Goal: Task Accomplishment & Management: Use online tool/utility

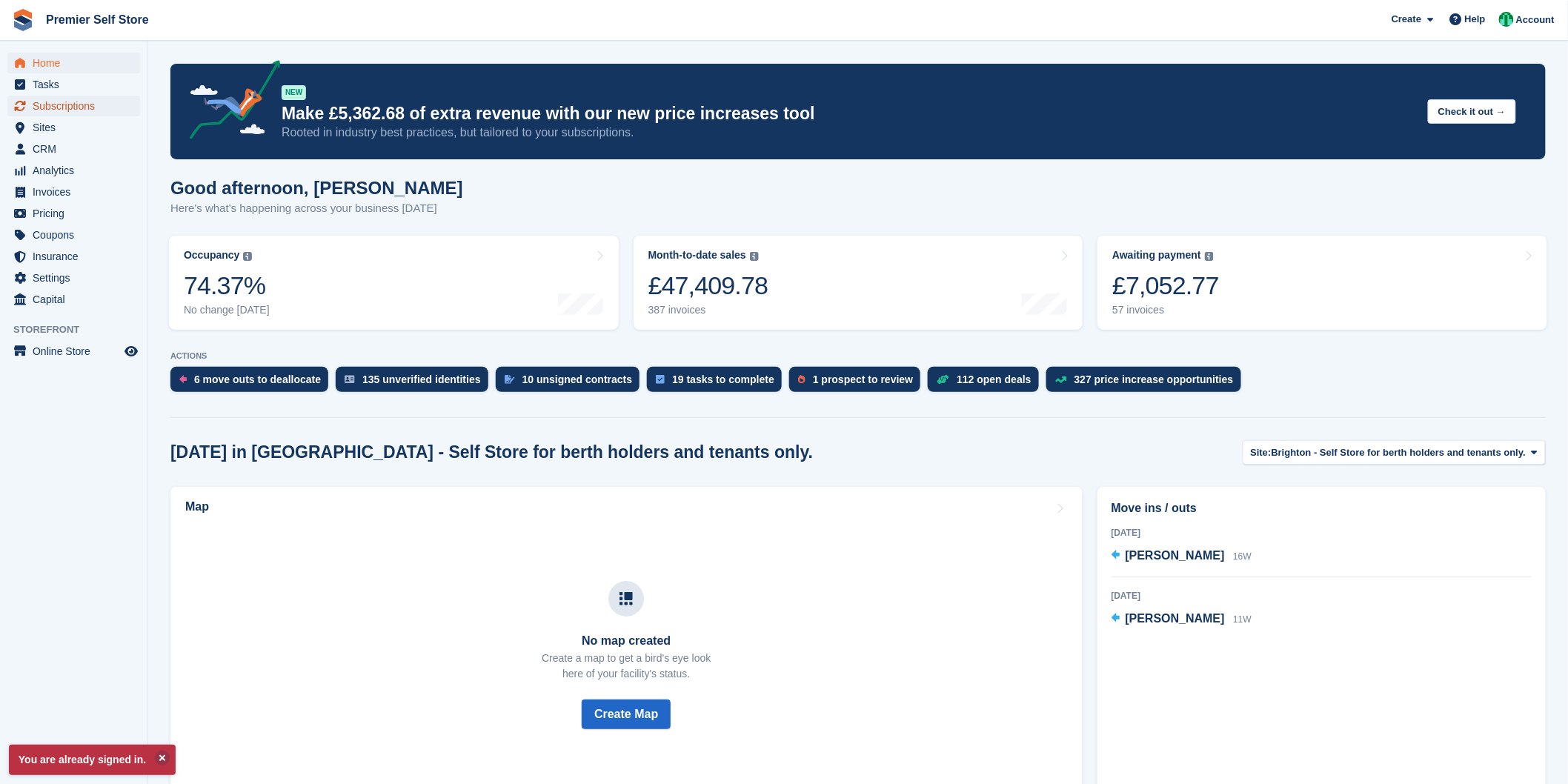
click at [75, 109] on span "Subscriptions" at bounding box center [78, 105] width 89 height 21
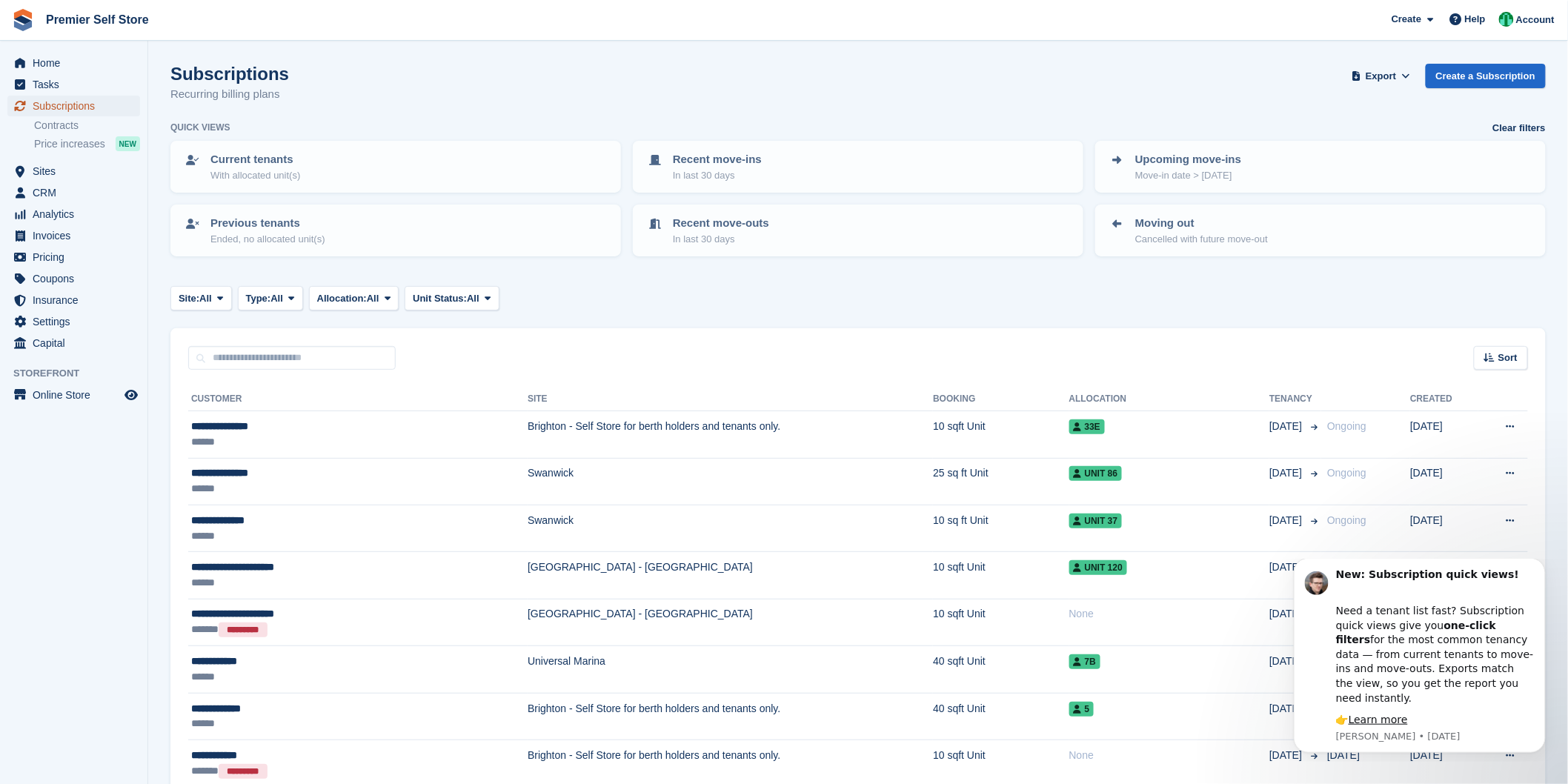
click at [71, 109] on span "Subscriptions" at bounding box center [78, 105] width 89 height 21
click at [48, 174] on span "Sites" at bounding box center [78, 171] width 89 height 21
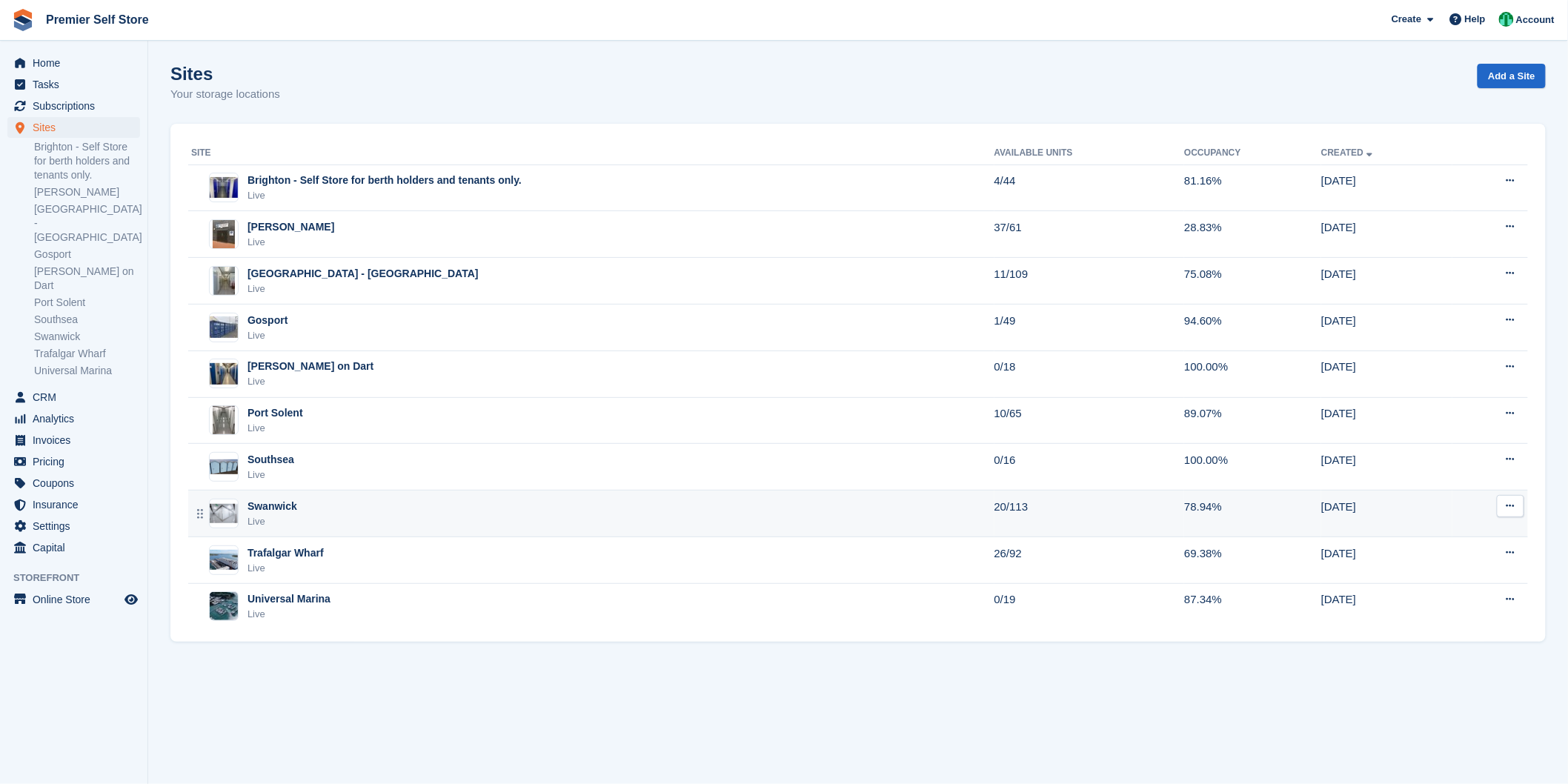
click at [304, 523] on div "Swanwick Live" at bounding box center [592, 514] width 804 height 31
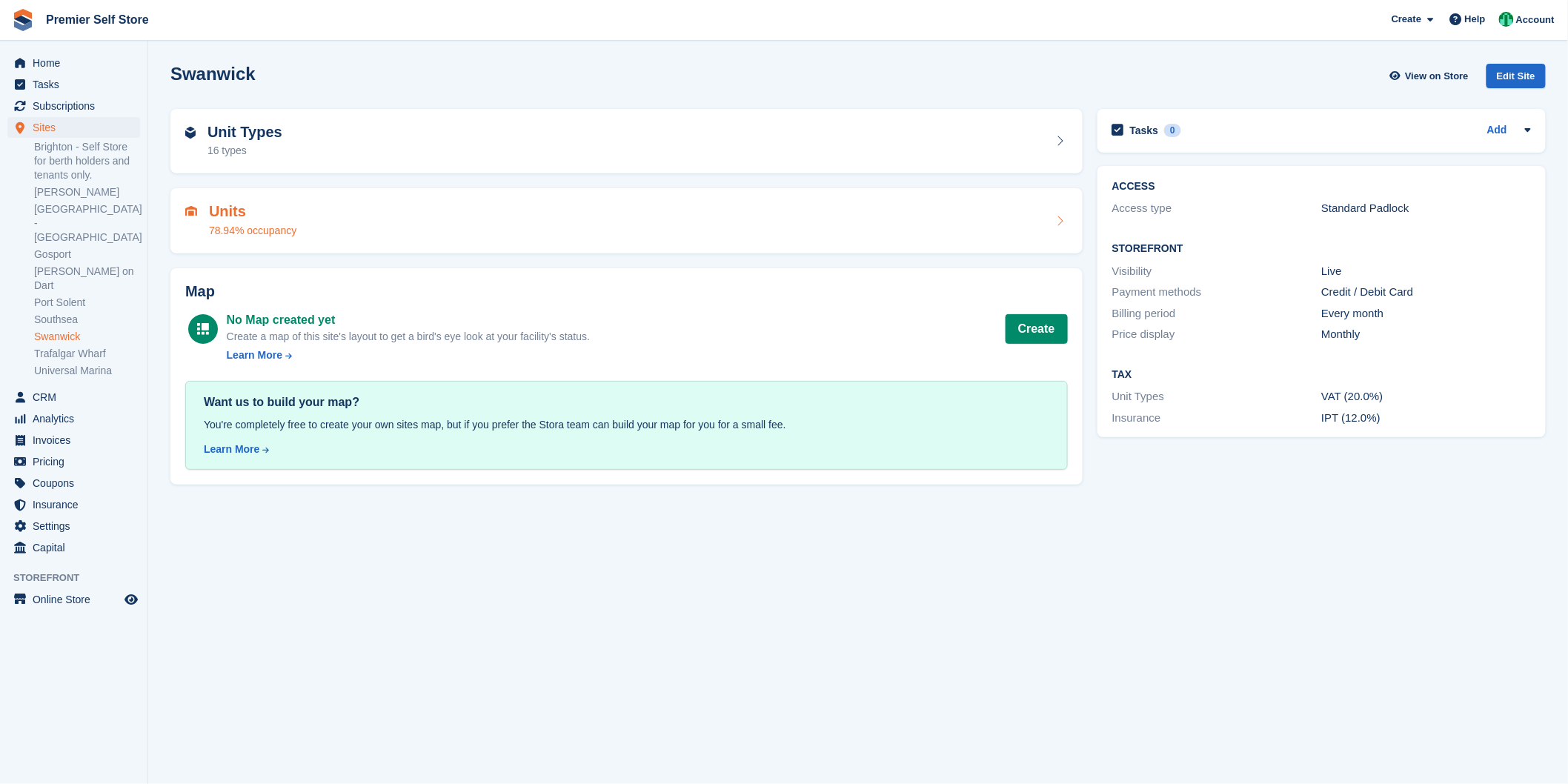
click at [298, 228] on div "Units 78.94% occupancy" at bounding box center [626, 221] width 882 height 36
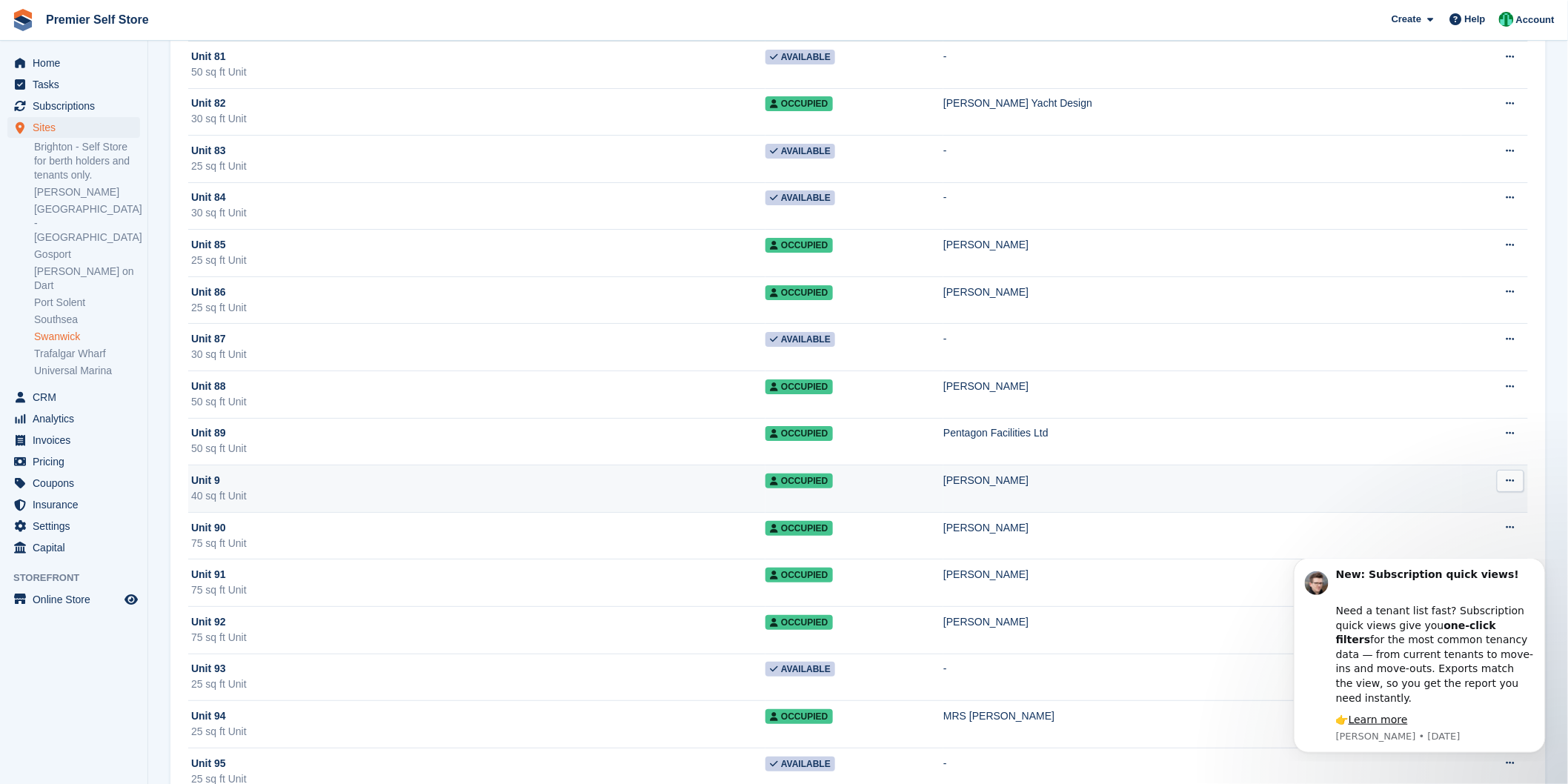
scroll to position [4769, 0]
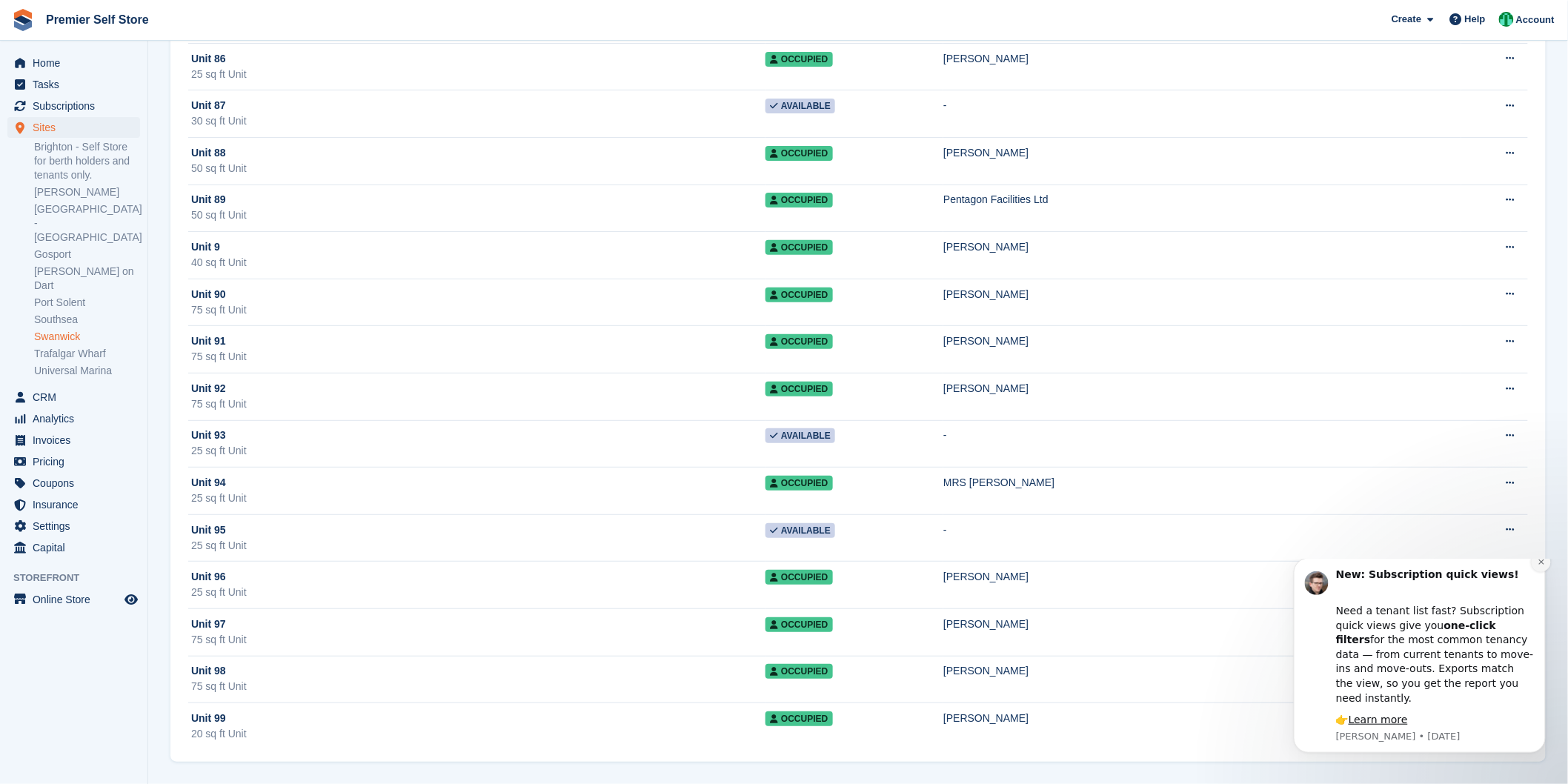
click at [1535, 571] on button "Dismiss notification" at bounding box center [1540, 561] width 19 height 19
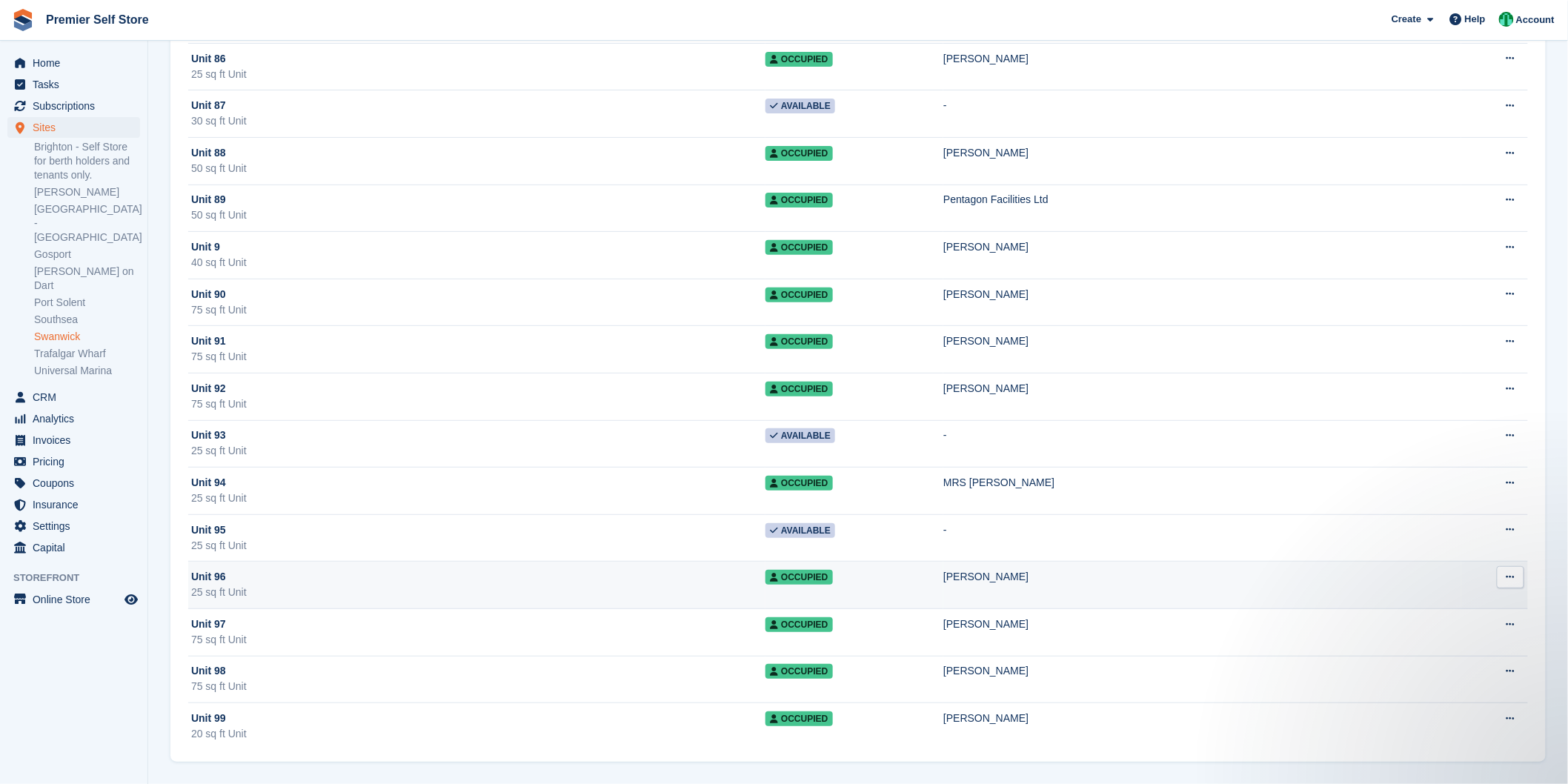
click at [527, 573] on div "Unit 96" at bounding box center [478, 577] width 574 height 16
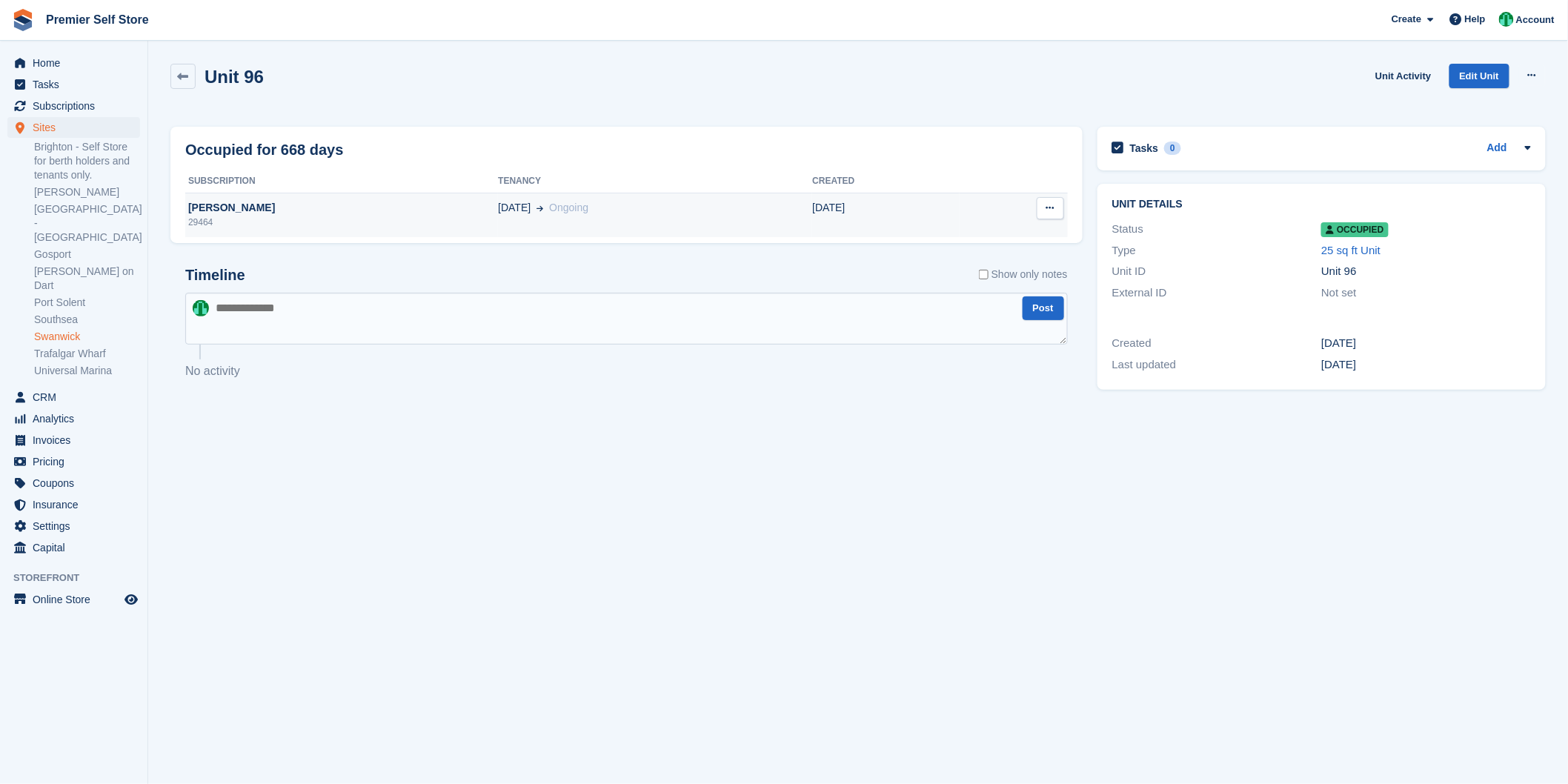
click at [707, 209] on div "01 Dec Ongoing" at bounding box center [655, 208] width 314 height 16
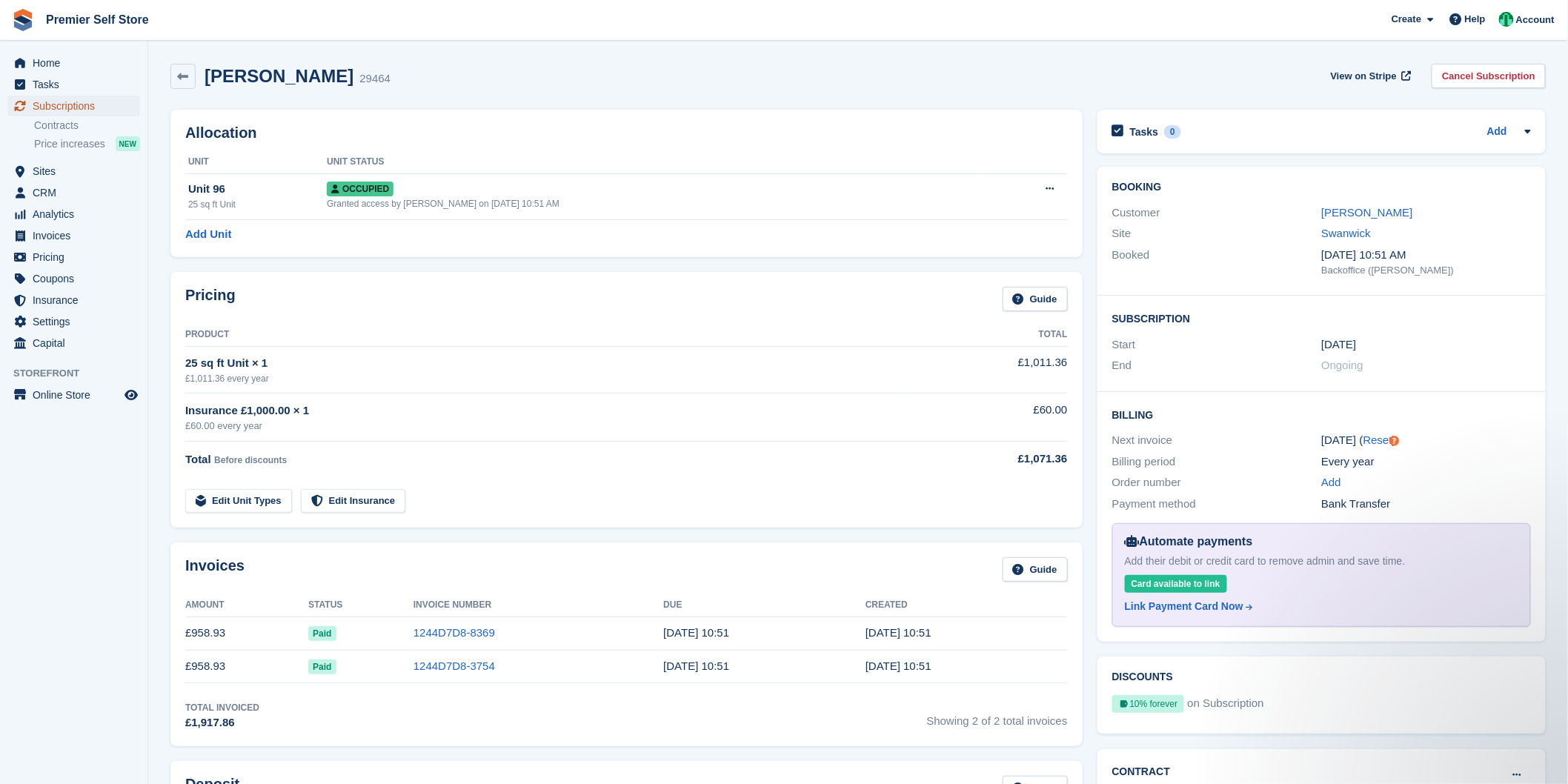
click at [56, 106] on span "Subscriptions" at bounding box center [78, 105] width 89 height 21
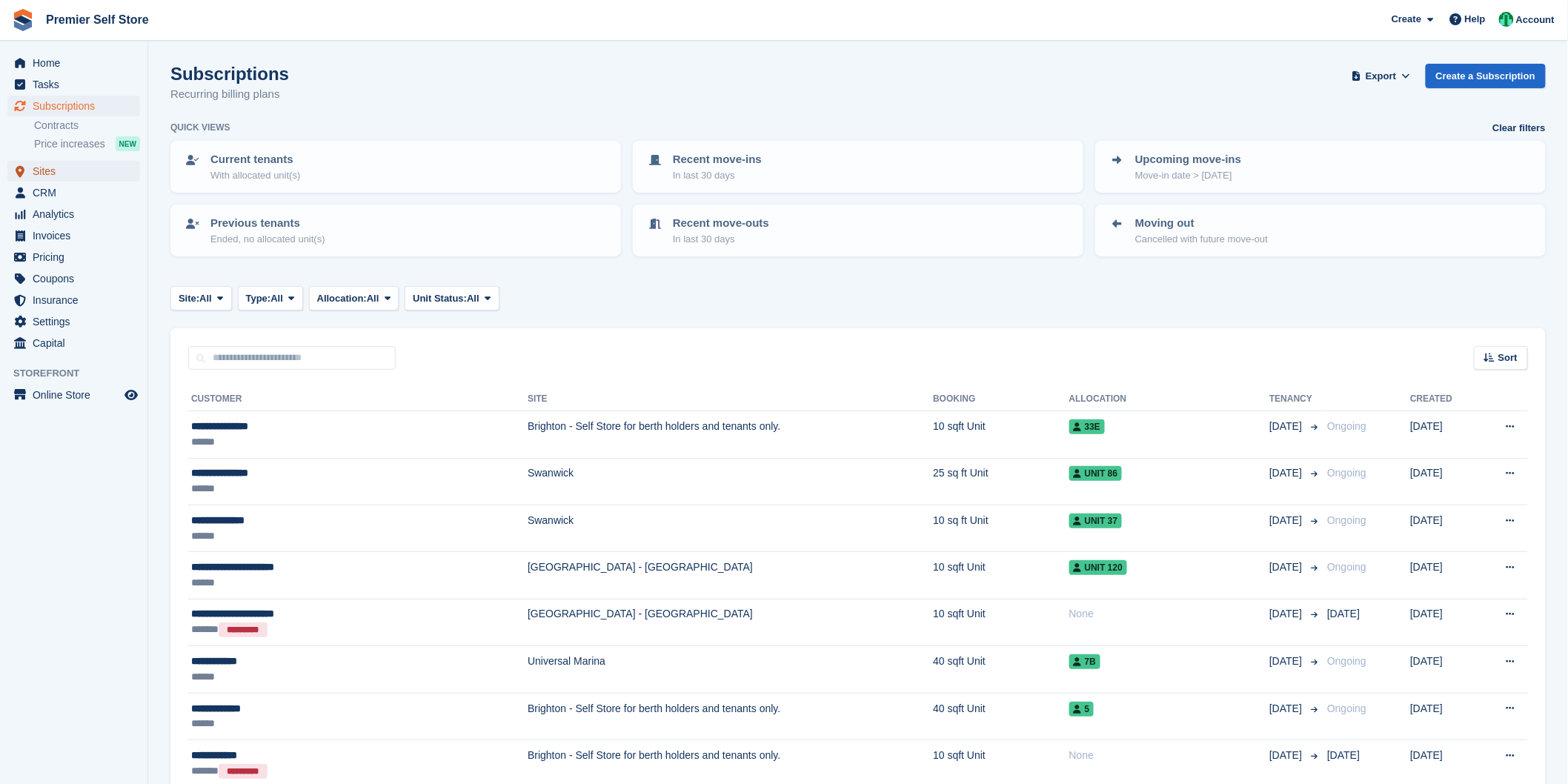
click at [55, 176] on span "Sites" at bounding box center [78, 171] width 89 height 21
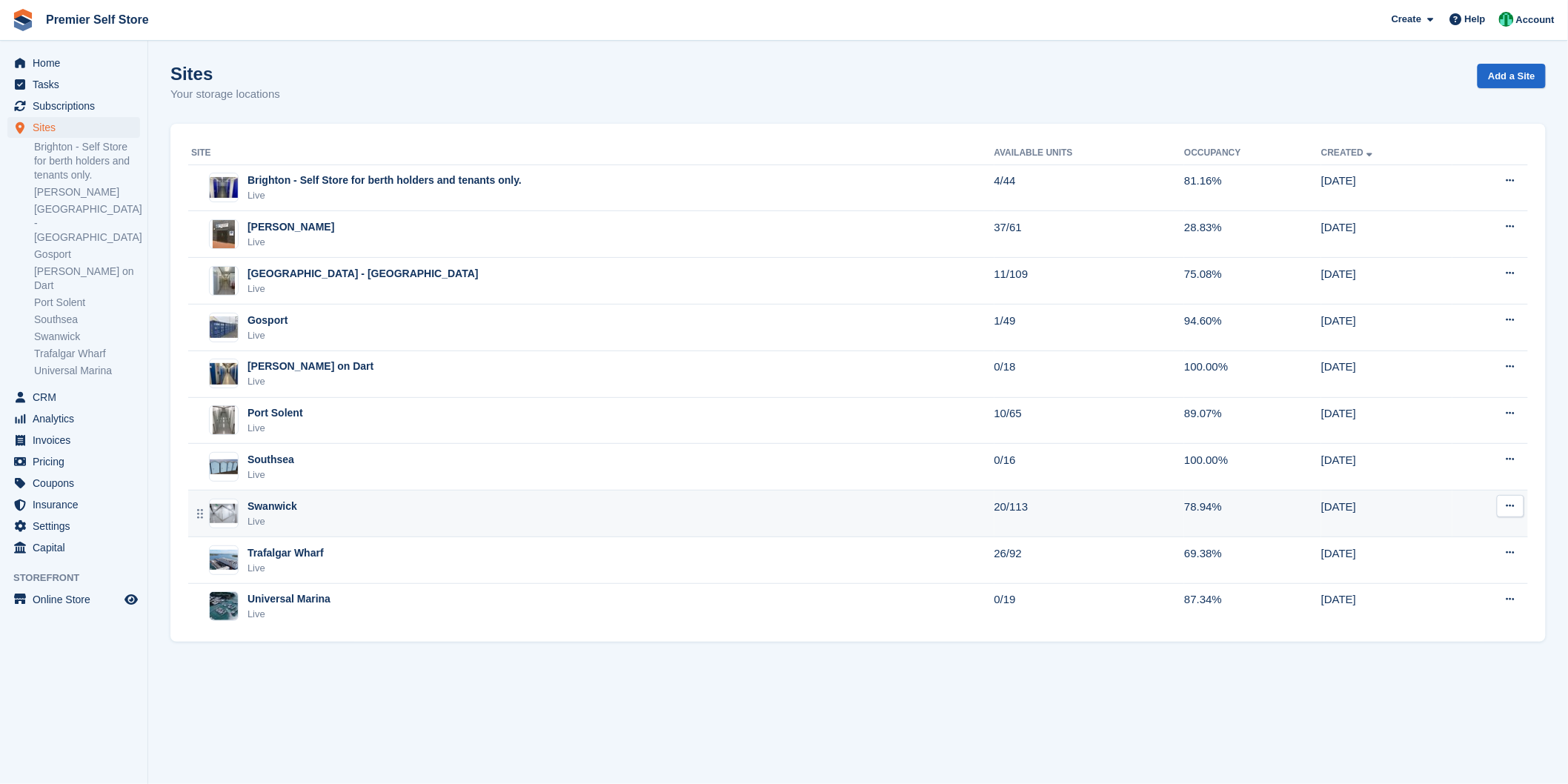
click at [338, 515] on div "Swanwick Live" at bounding box center [592, 514] width 804 height 31
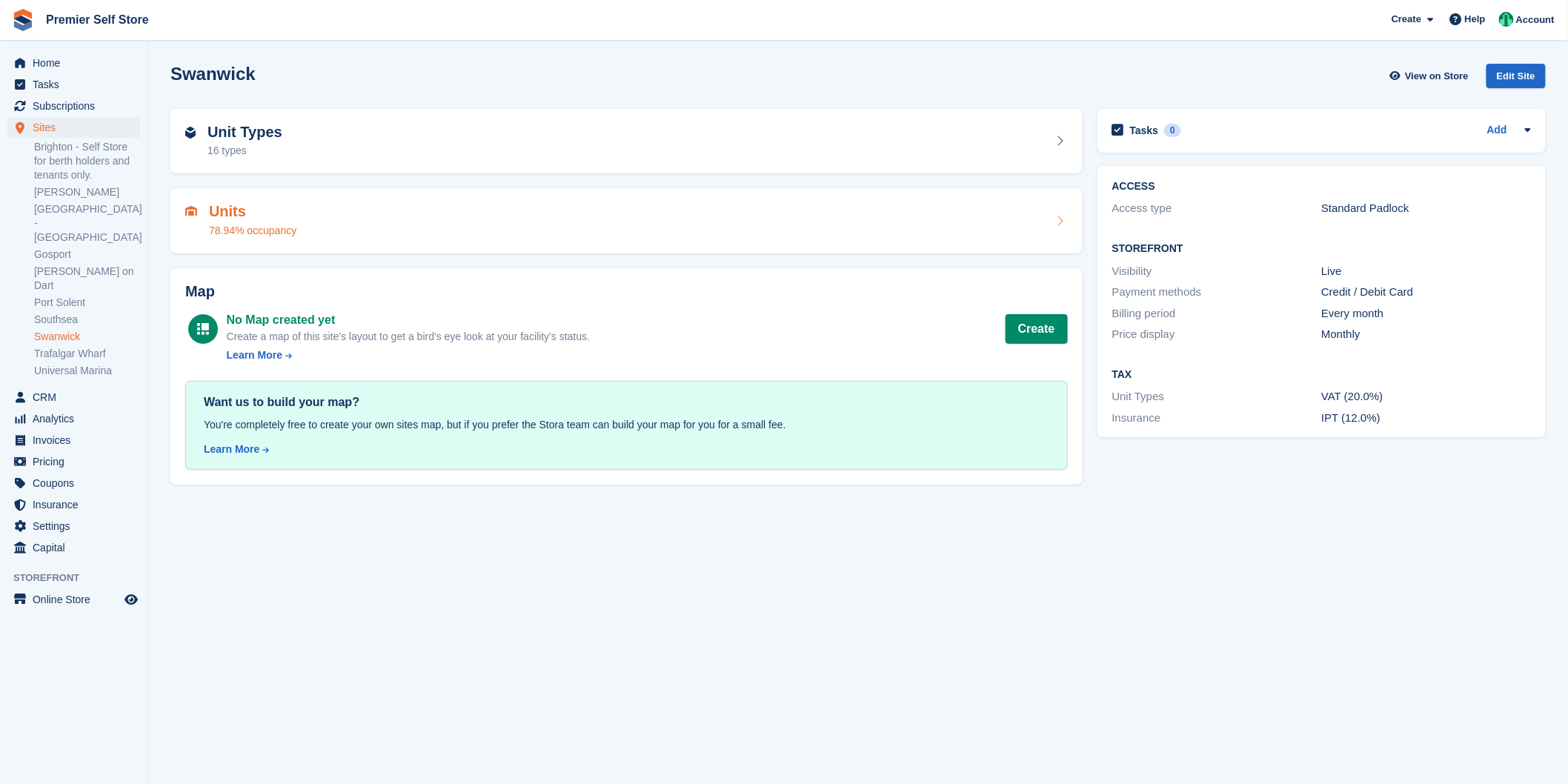
click at [331, 213] on div "Units 78.94% occupancy" at bounding box center [626, 221] width 882 height 36
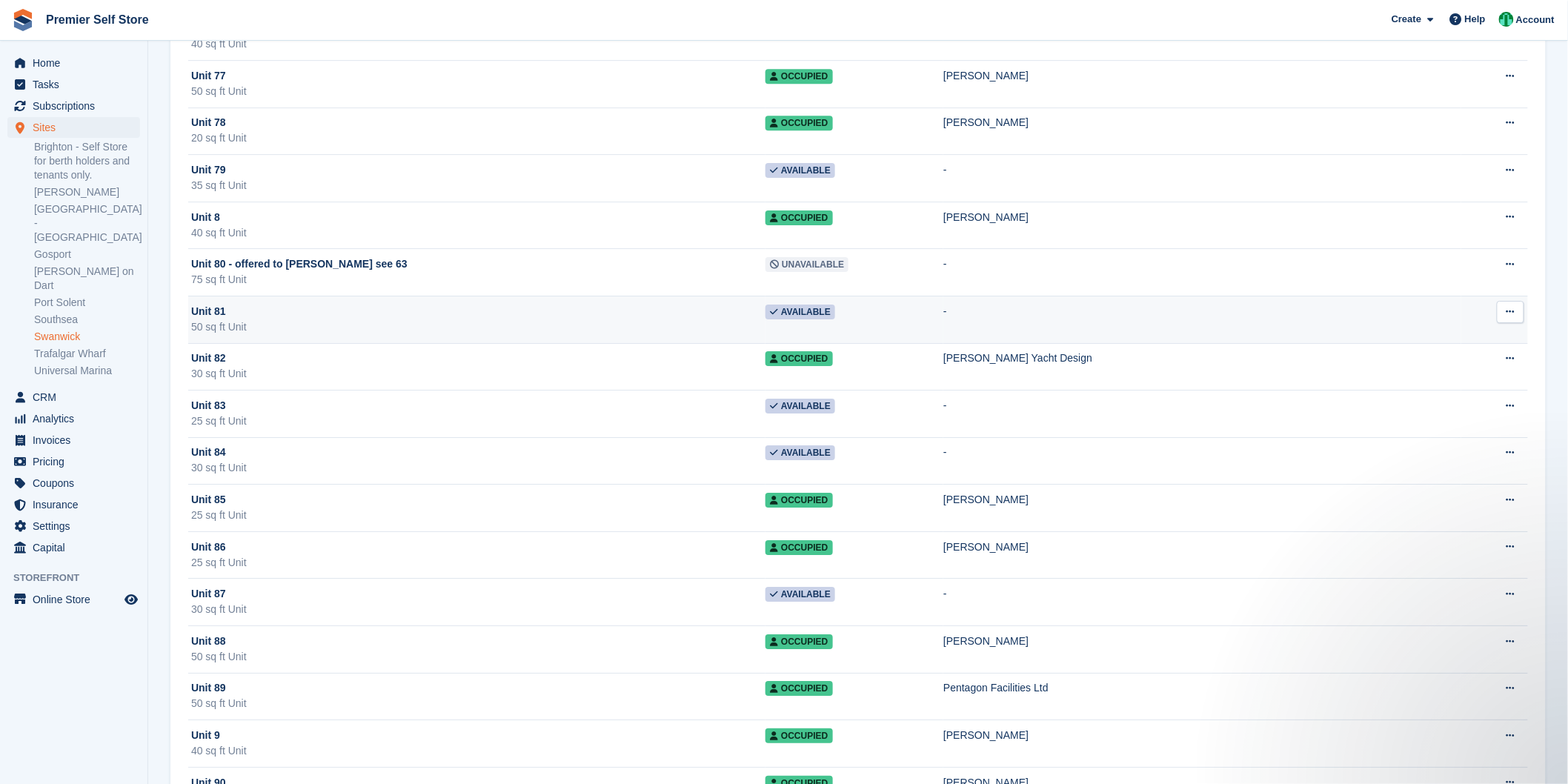
scroll to position [4192, 0]
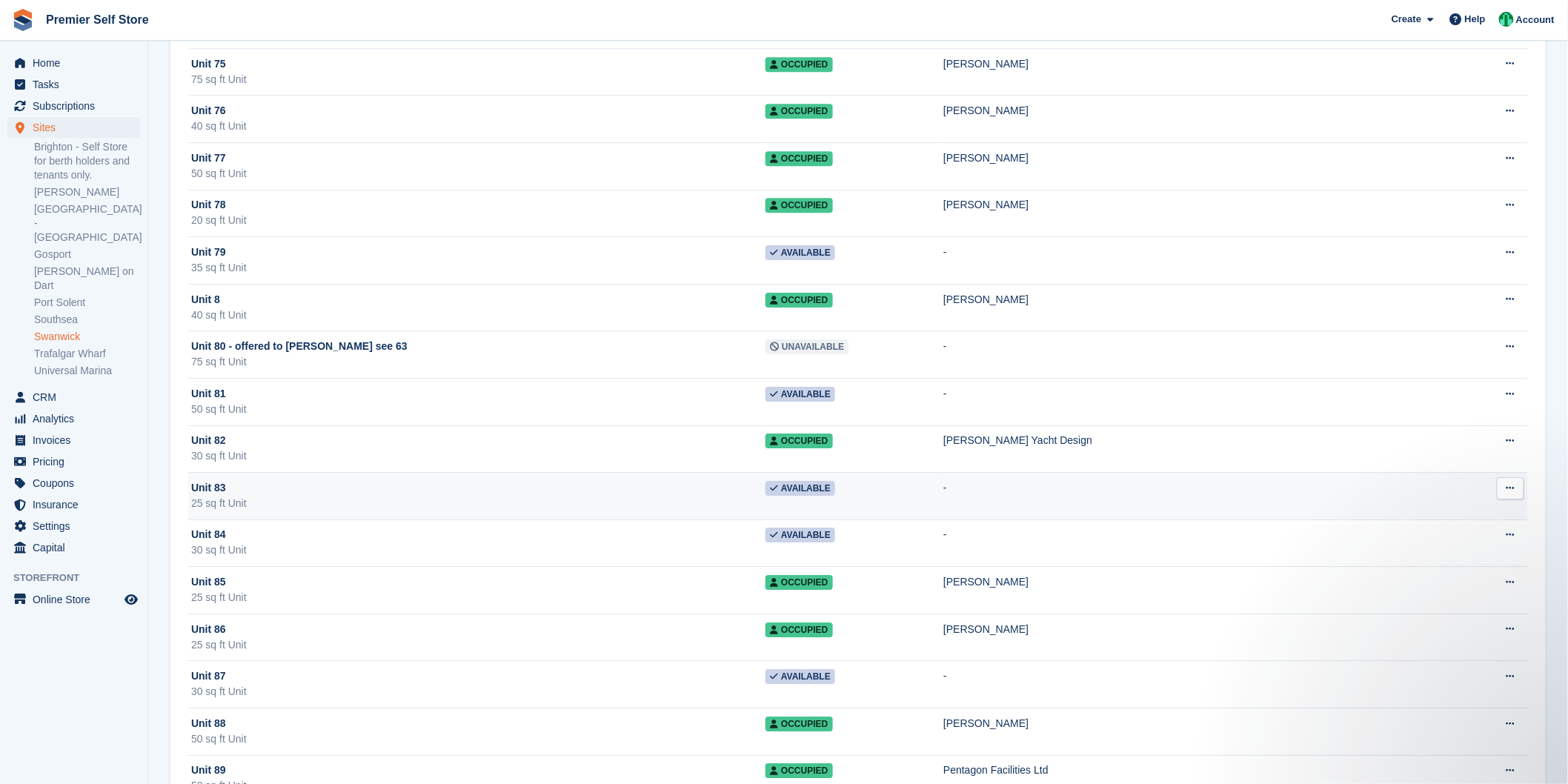
click at [1510, 493] on icon at bounding box center [1510, 488] width 8 height 10
click at [1508, 493] on icon at bounding box center [1510, 488] width 8 height 10
click at [549, 496] on div "Unit 83" at bounding box center [478, 488] width 574 height 16
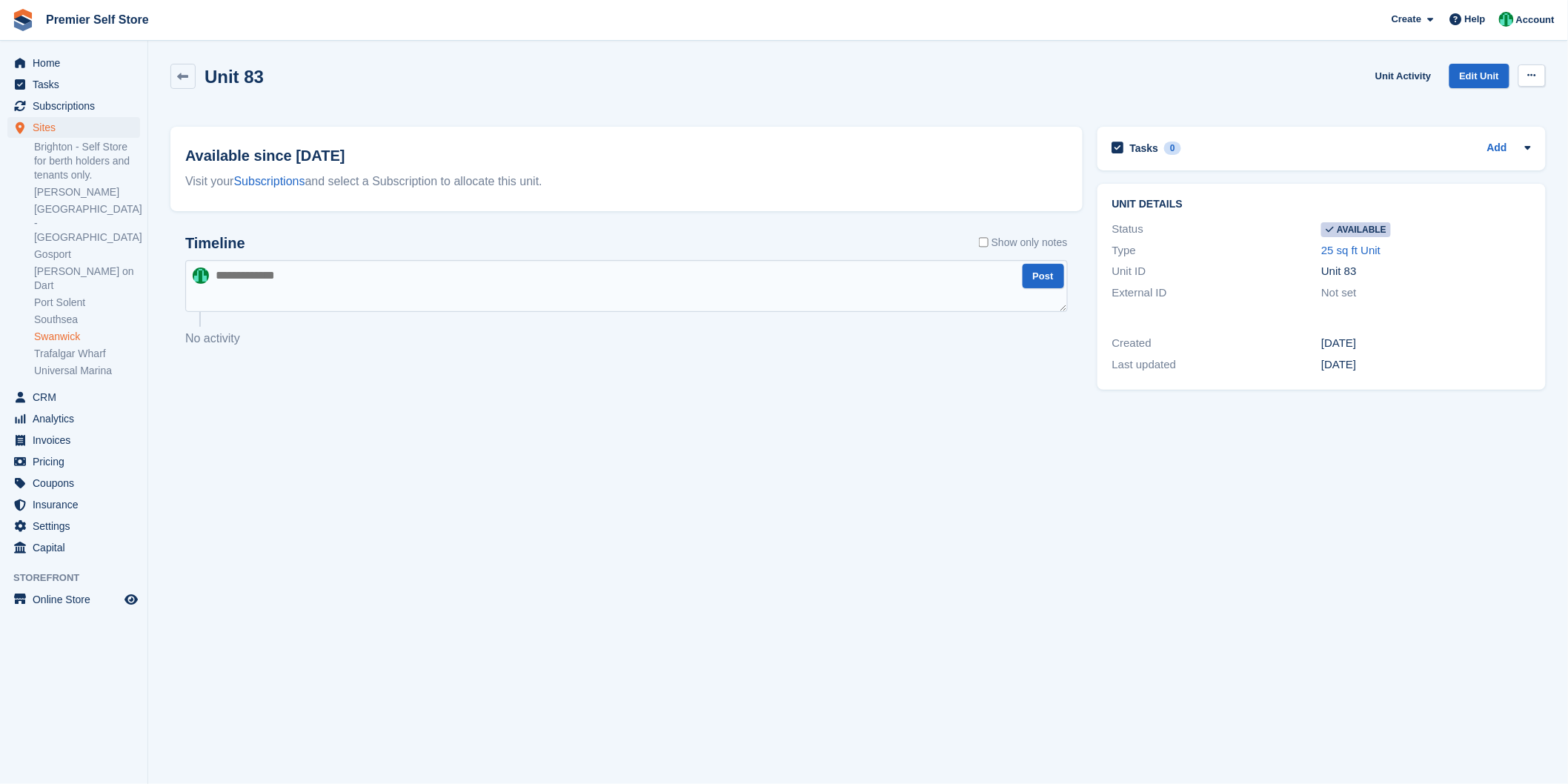
click at [1523, 75] on button at bounding box center [1532, 76] width 28 height 22
click at [1479, 107] on p "Make unavailable" at bounding box center [1475, 103] width 129 height 19
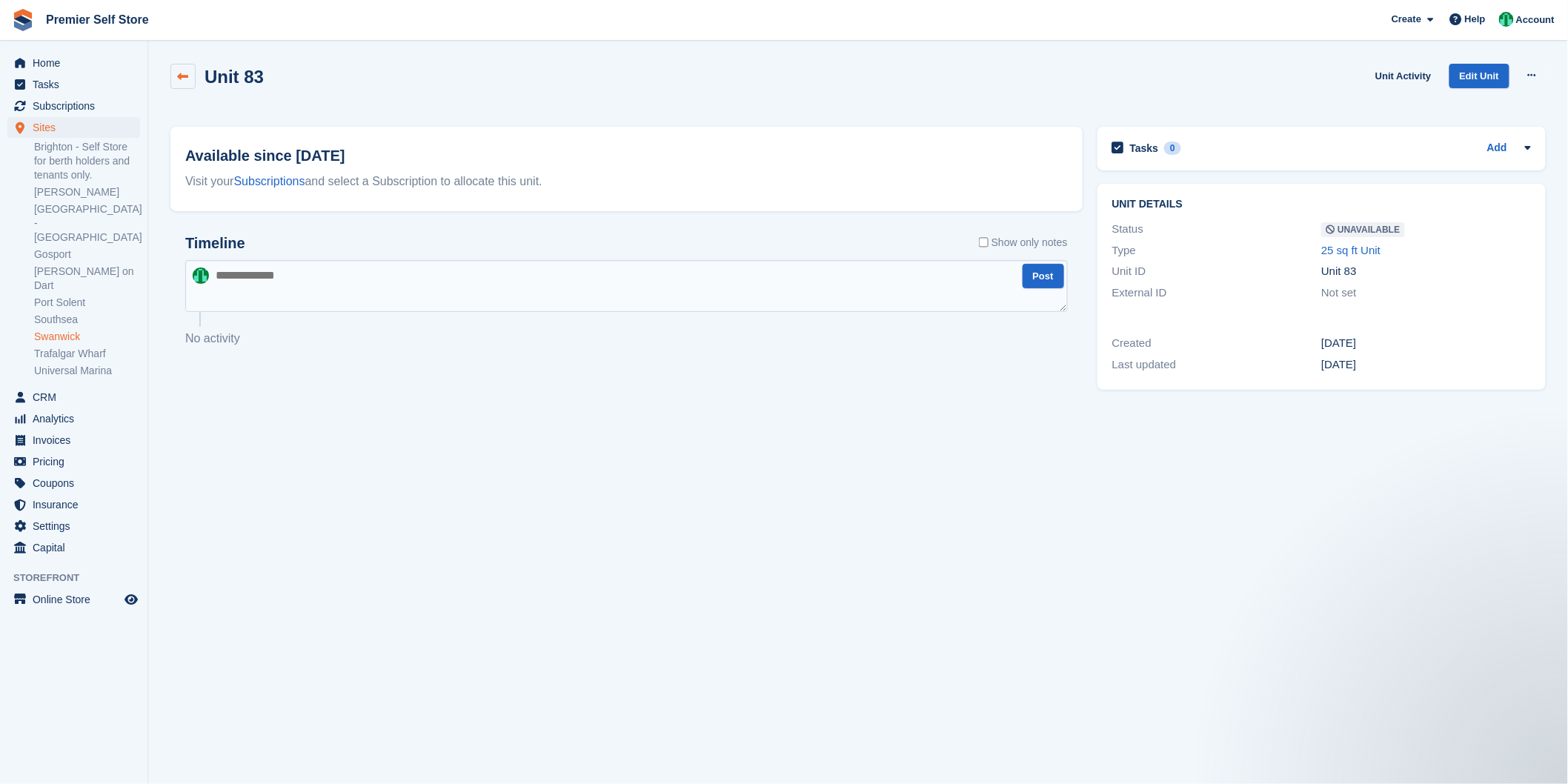
click at [180, 83] on link at bounding box center [183, 76] width 25 height 25
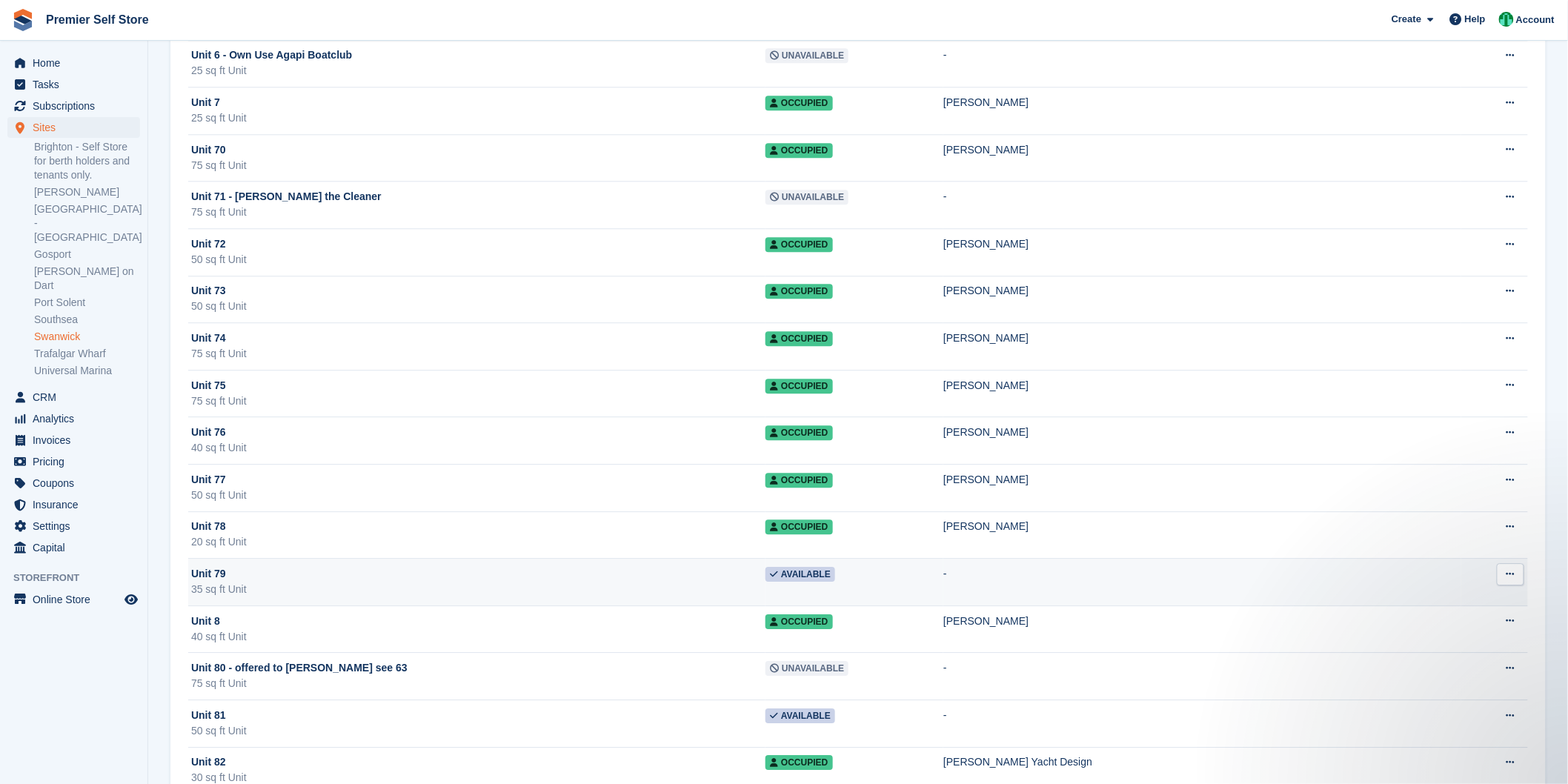
scroll to position [4447, 0]
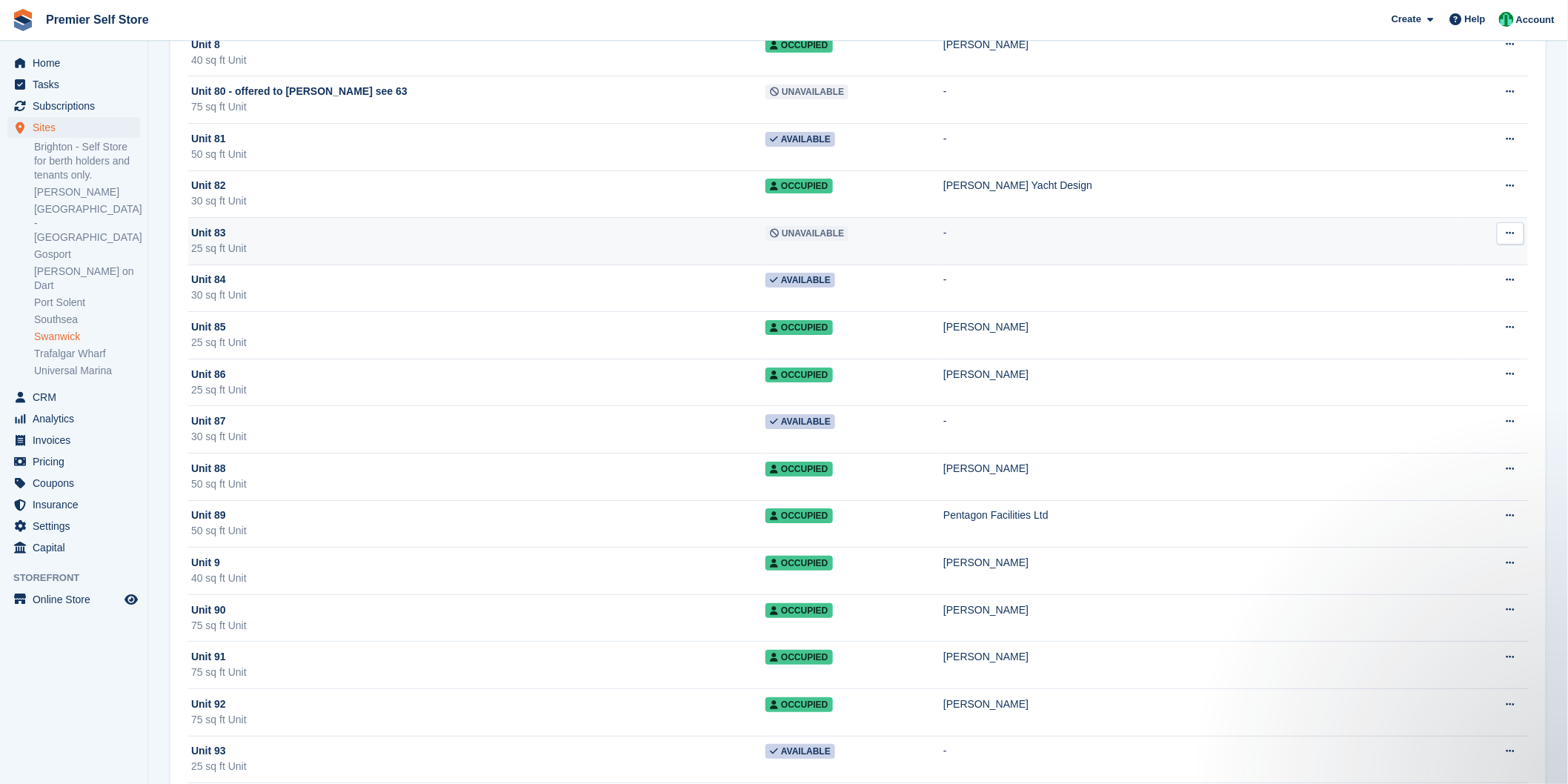
click at [351, 240] on div "Unit 83" at bounding box center [478, 234] width 574 height 16
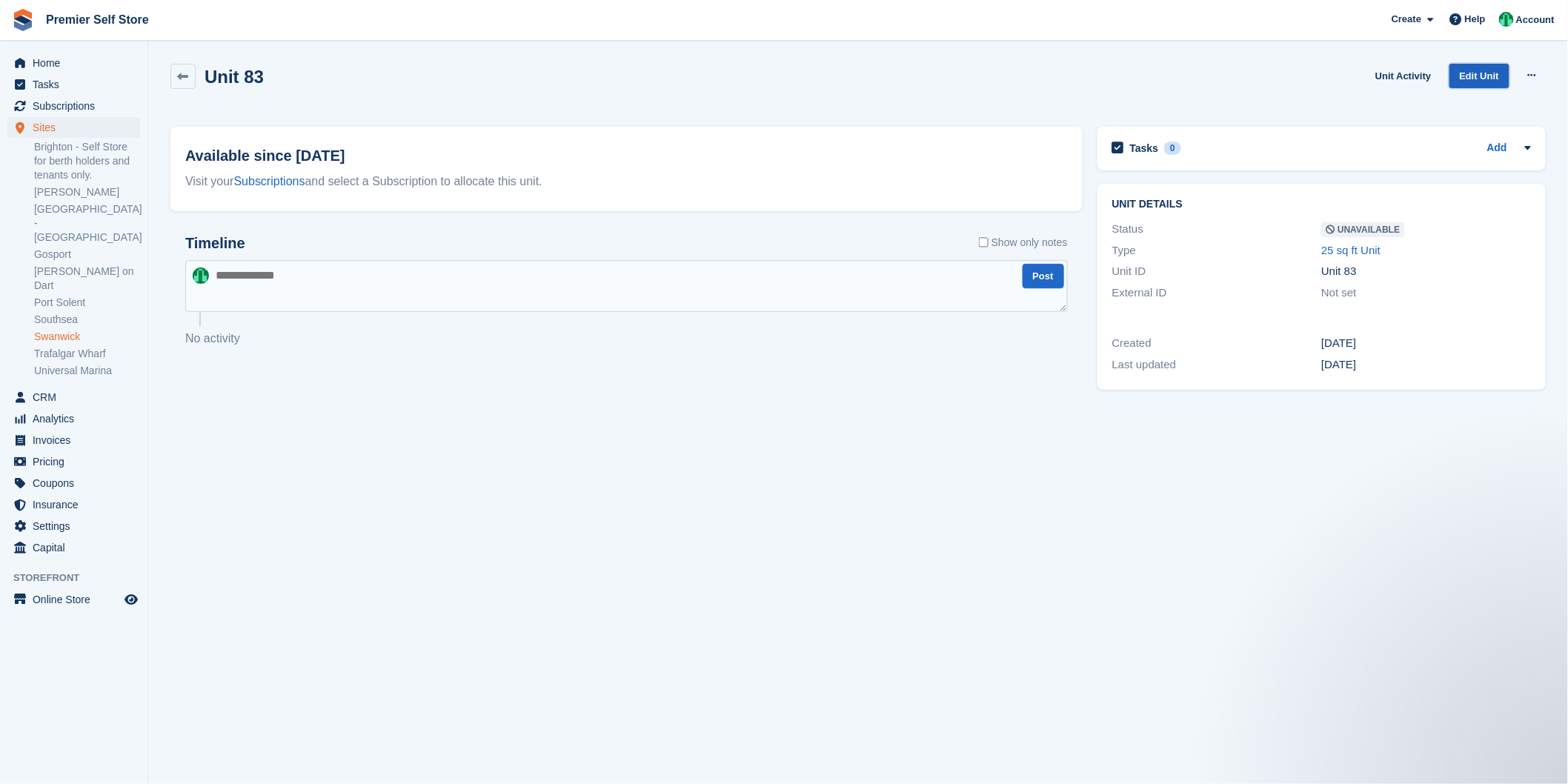
click at [1490, 76] on link "Edit Unit" at bounding box center [1480, 76] width 60 height 25
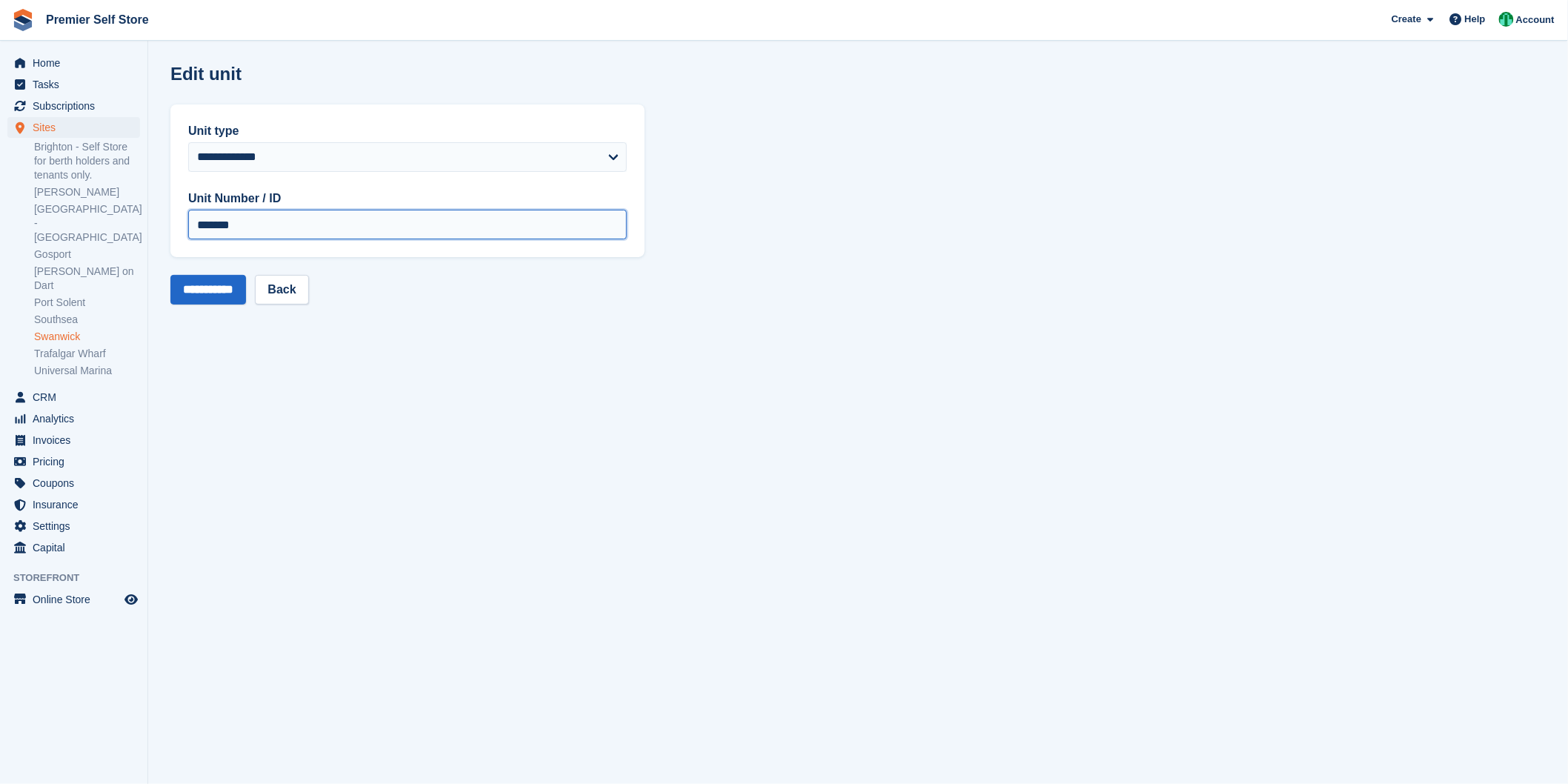
click at [325, 224] on input "*******" at bounding box center [407, 225] width 439 height 30
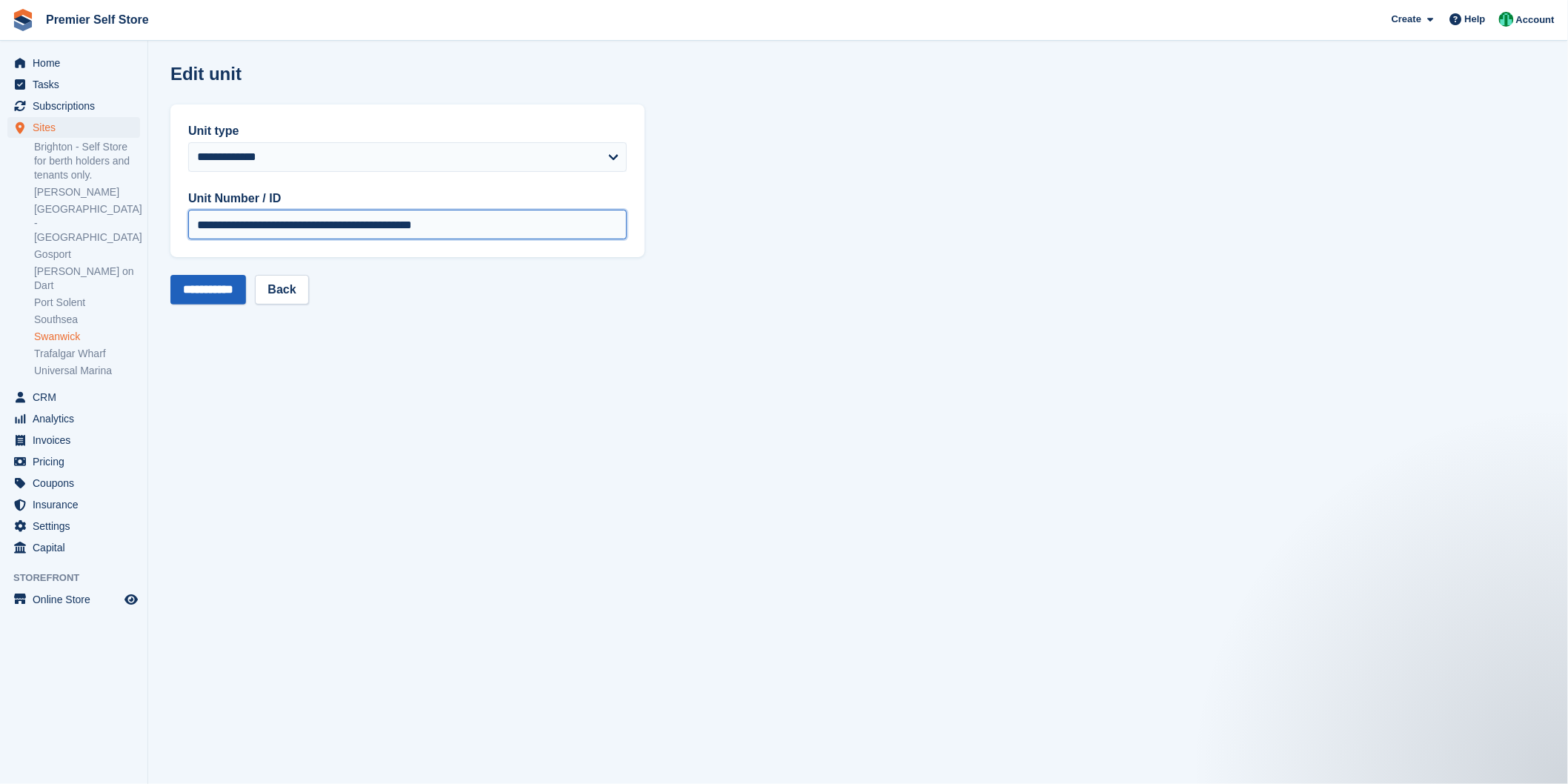
type input "**********"
click at [221, 292] on input "**********" at bounding box center [209, 290] width 76 height 30
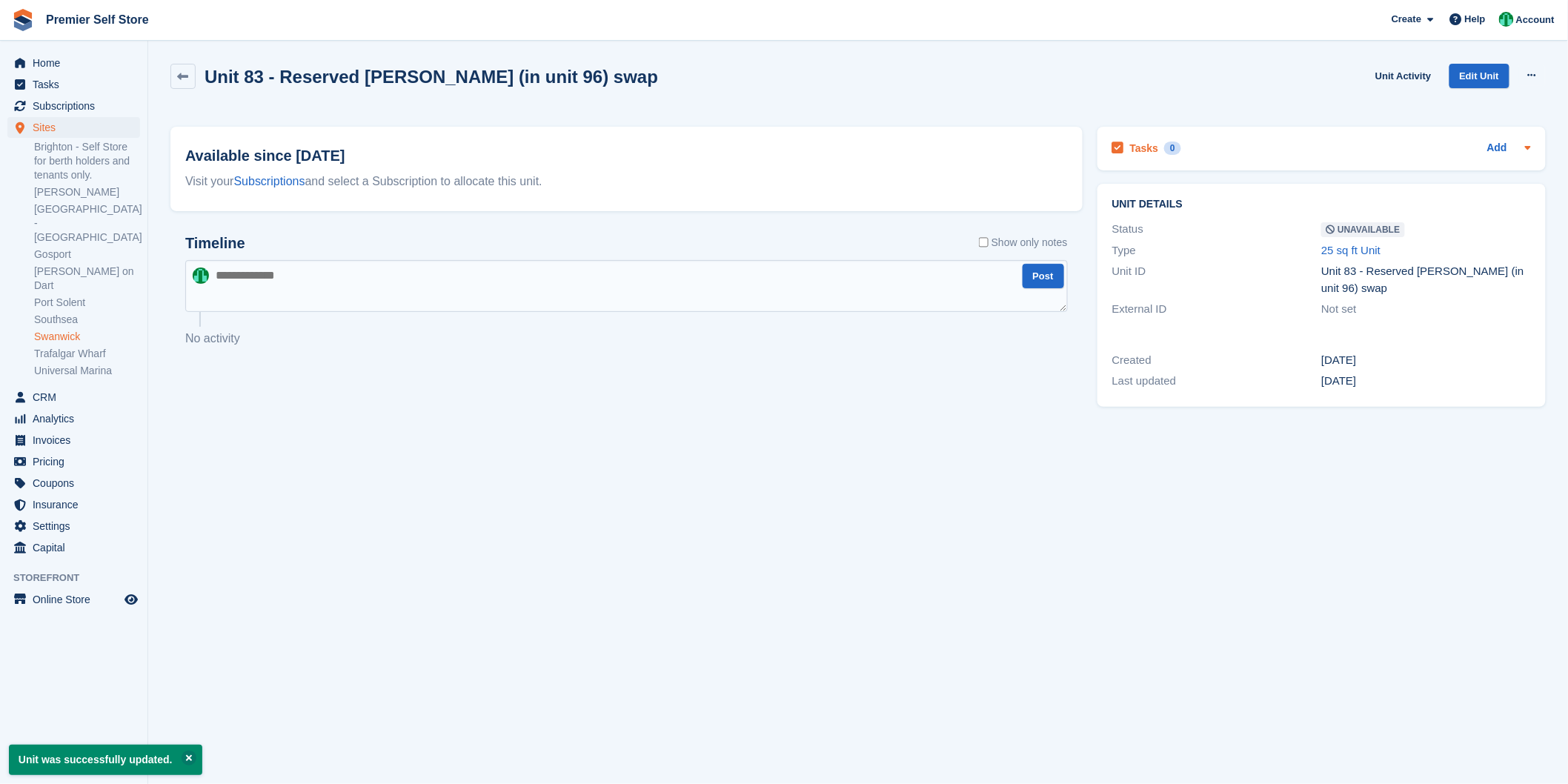
click at [1149, 150] on h2 "Tasks" at bounding box center [1145, 147] width 29 height 13
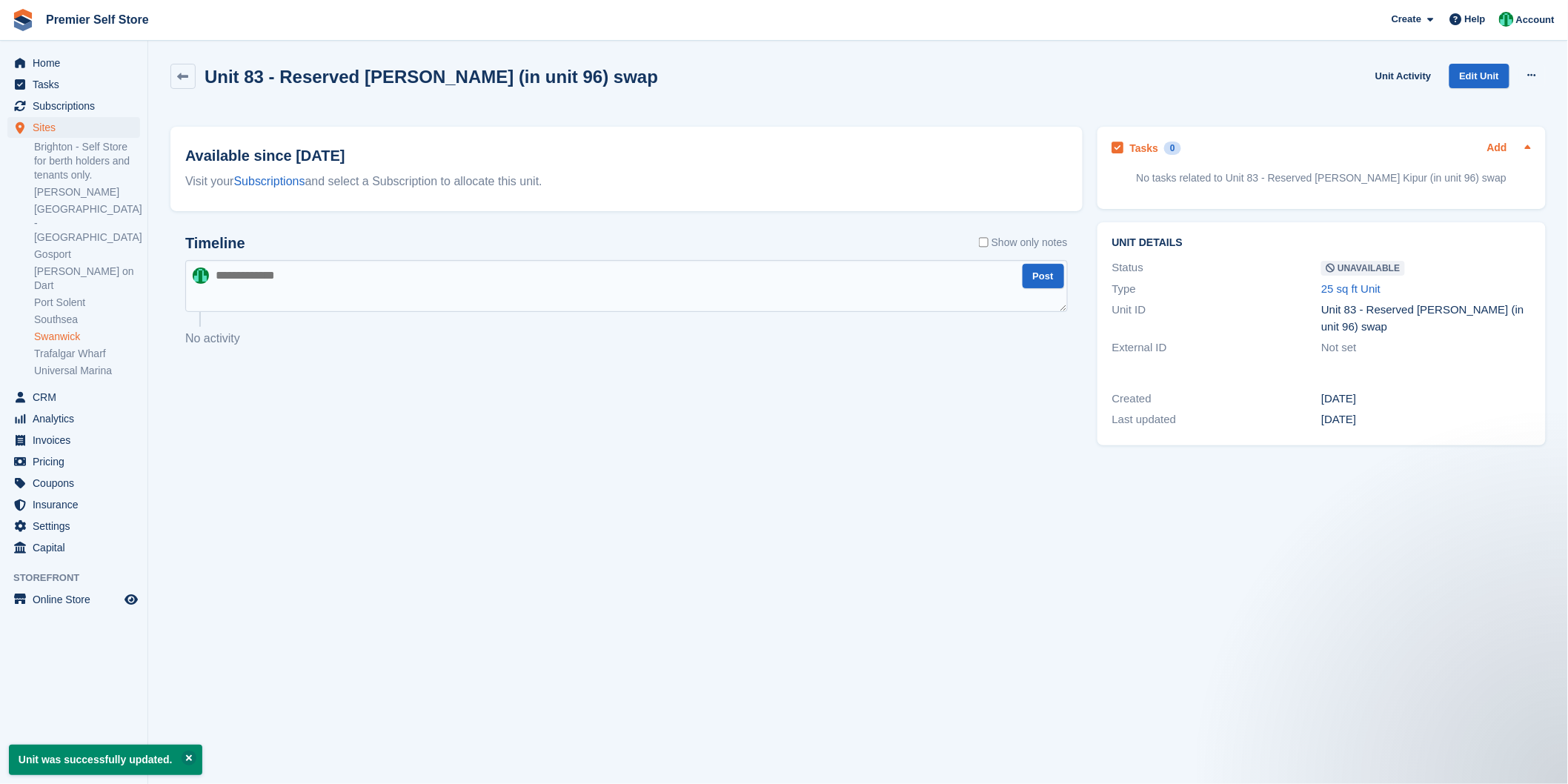
click at [1498, 150] on link "Add" at bounding box center [1497, 148] width 20 height 17
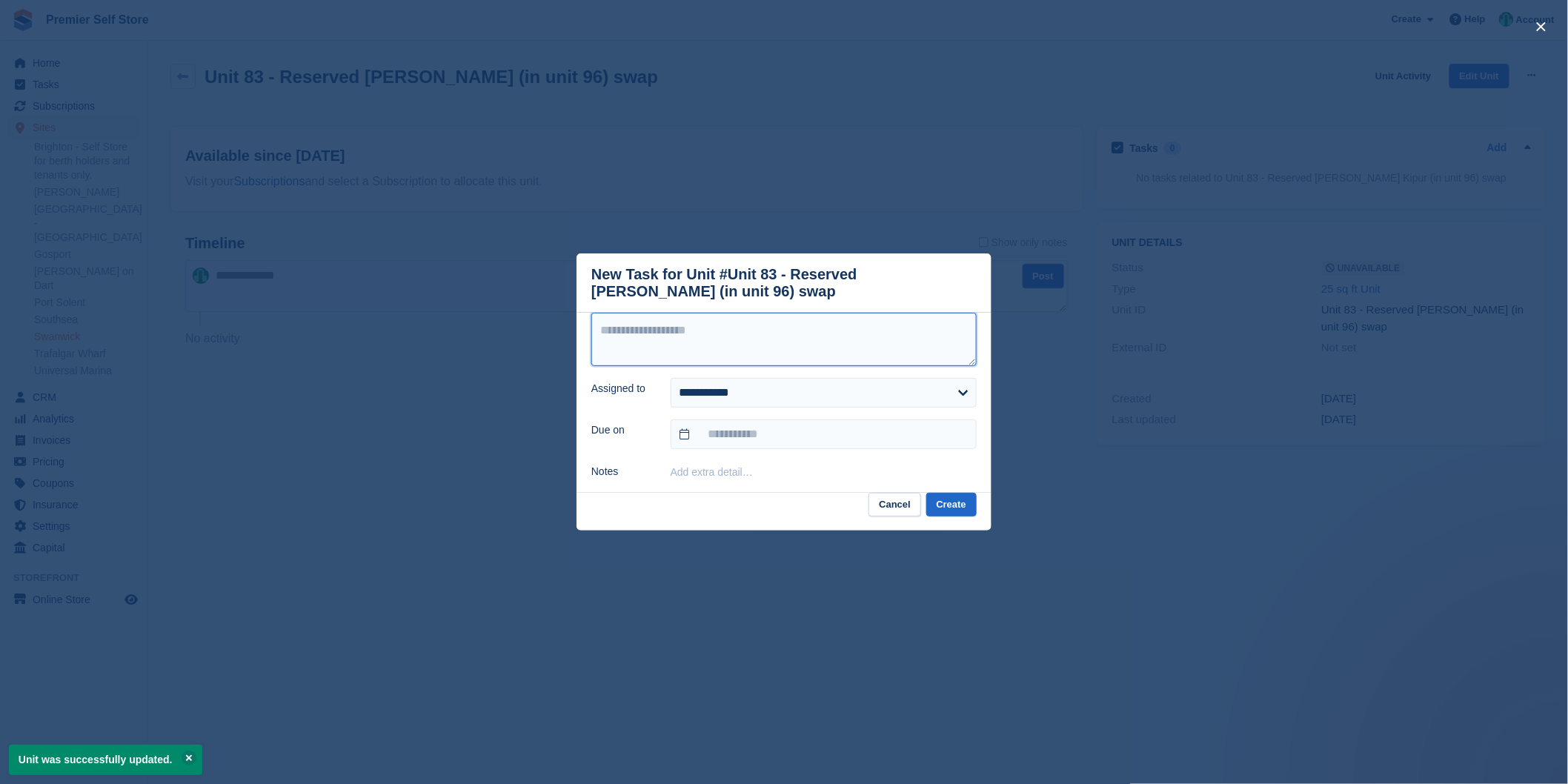
click at [780, 351] on textarea at bounding box center [784, 340] width 386 height 54
type textarea "**********"
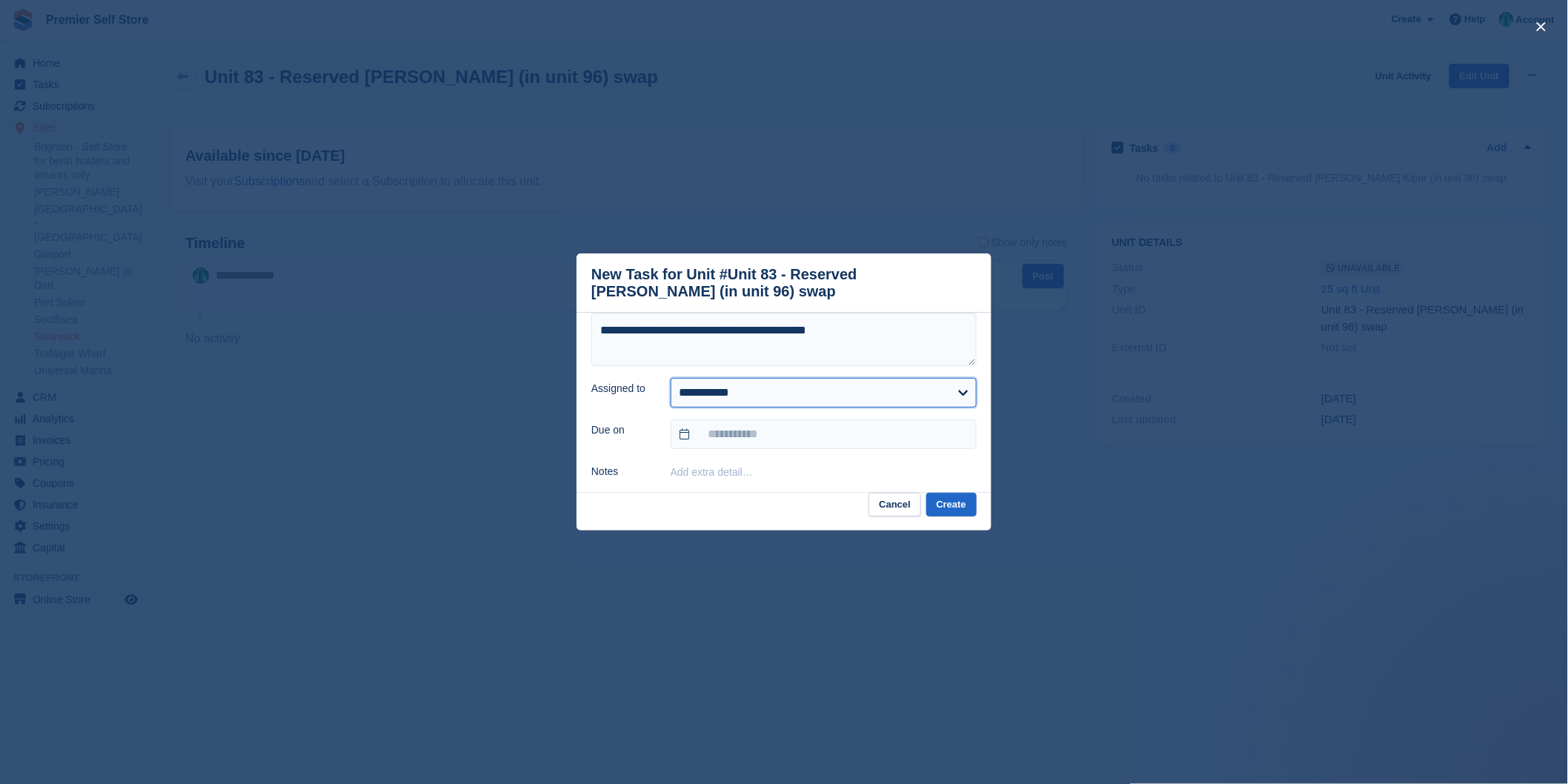
click at [775, 404] on select "**********" at bounding box center [824, 392] width 306 height 30
select select "****"
click at [671, 381] on select "**********" at bounding box center [824, 392] width 306 height 30
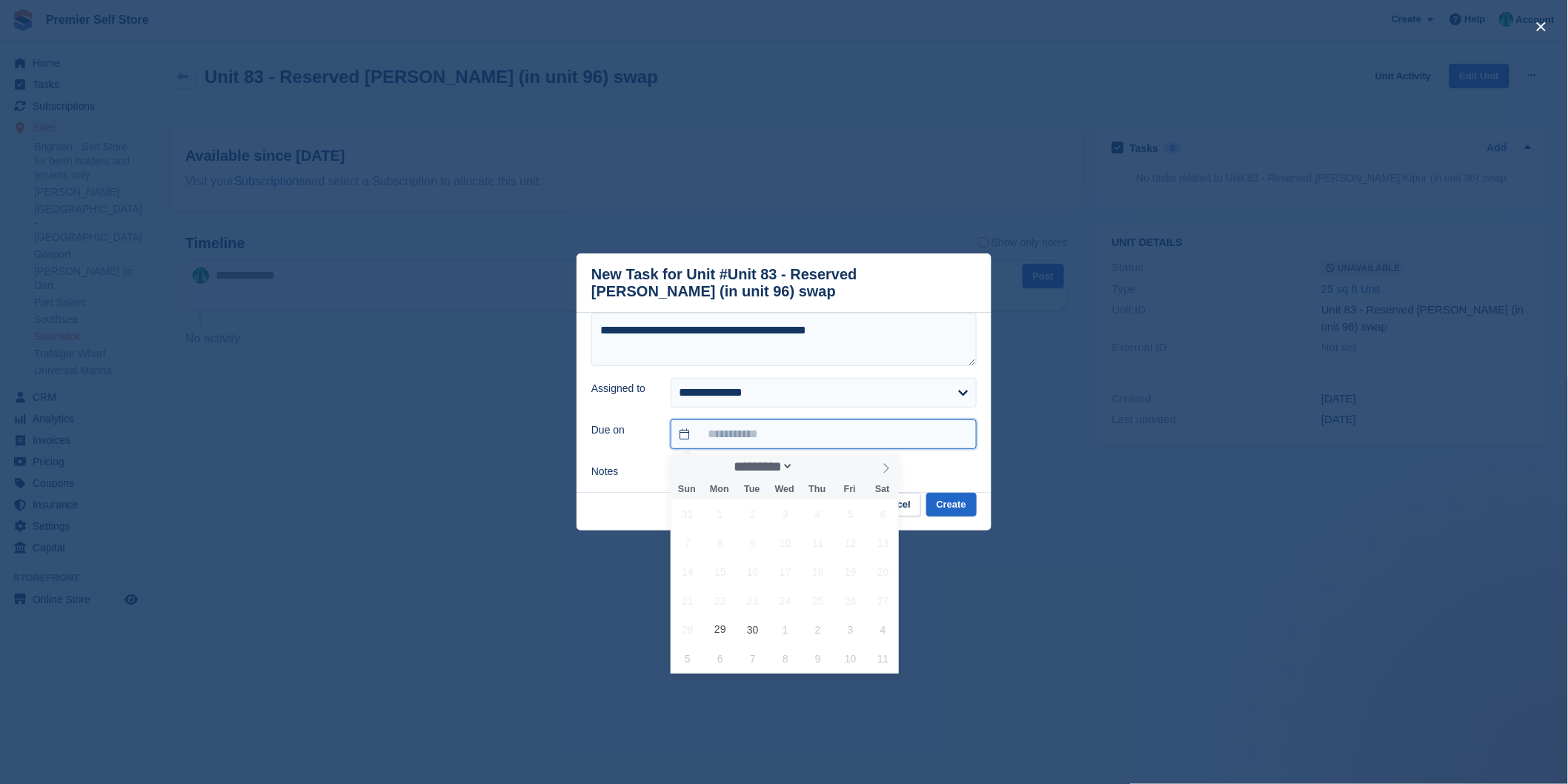
click at [769, 436] on input "text" at bounding box center [824, 434] width 306 height 30
click at [881, 468] on icon at bounding box center [886, 468] width 10 height 10
select select "*"
click at [757, 545] on span "7" at bounding box center [752, 543] width 29 height 29
type input "**********"
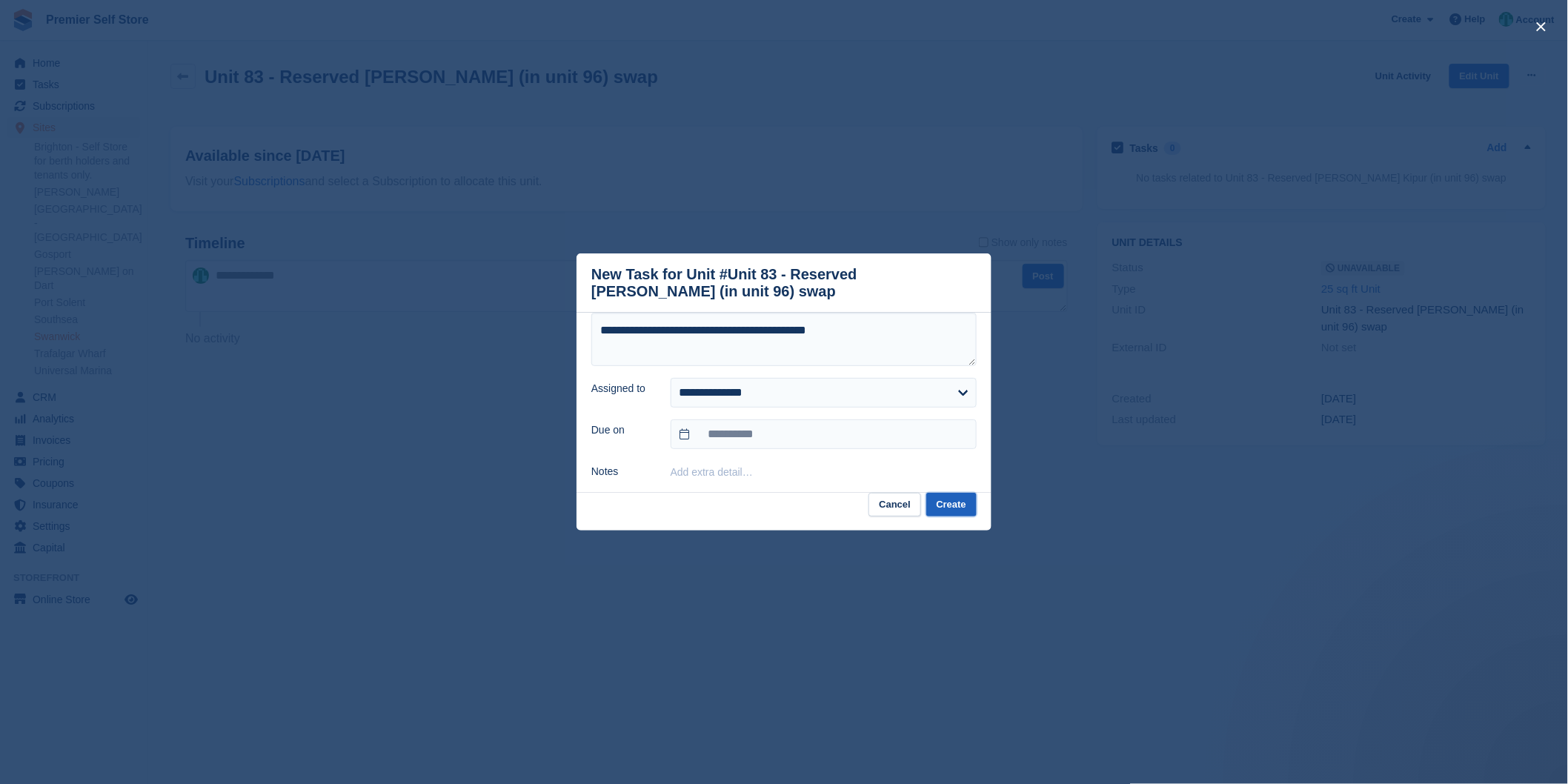
click at [947, 509] on button "Create" at bounding box center [951, 505] width 51 height 25
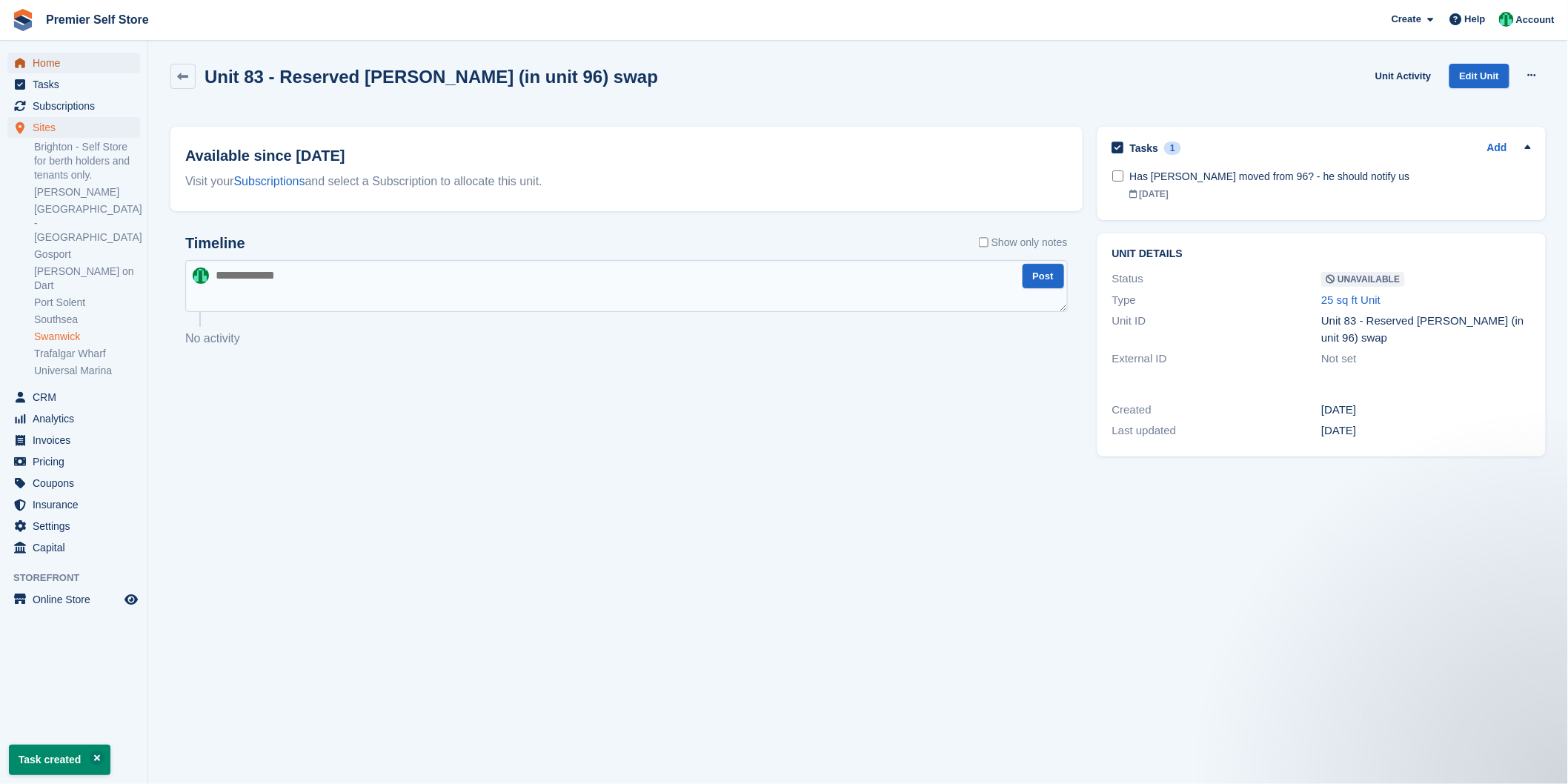
click at [47, 68] on span "Home" at bounding box center [78, 63] width 89 height 21
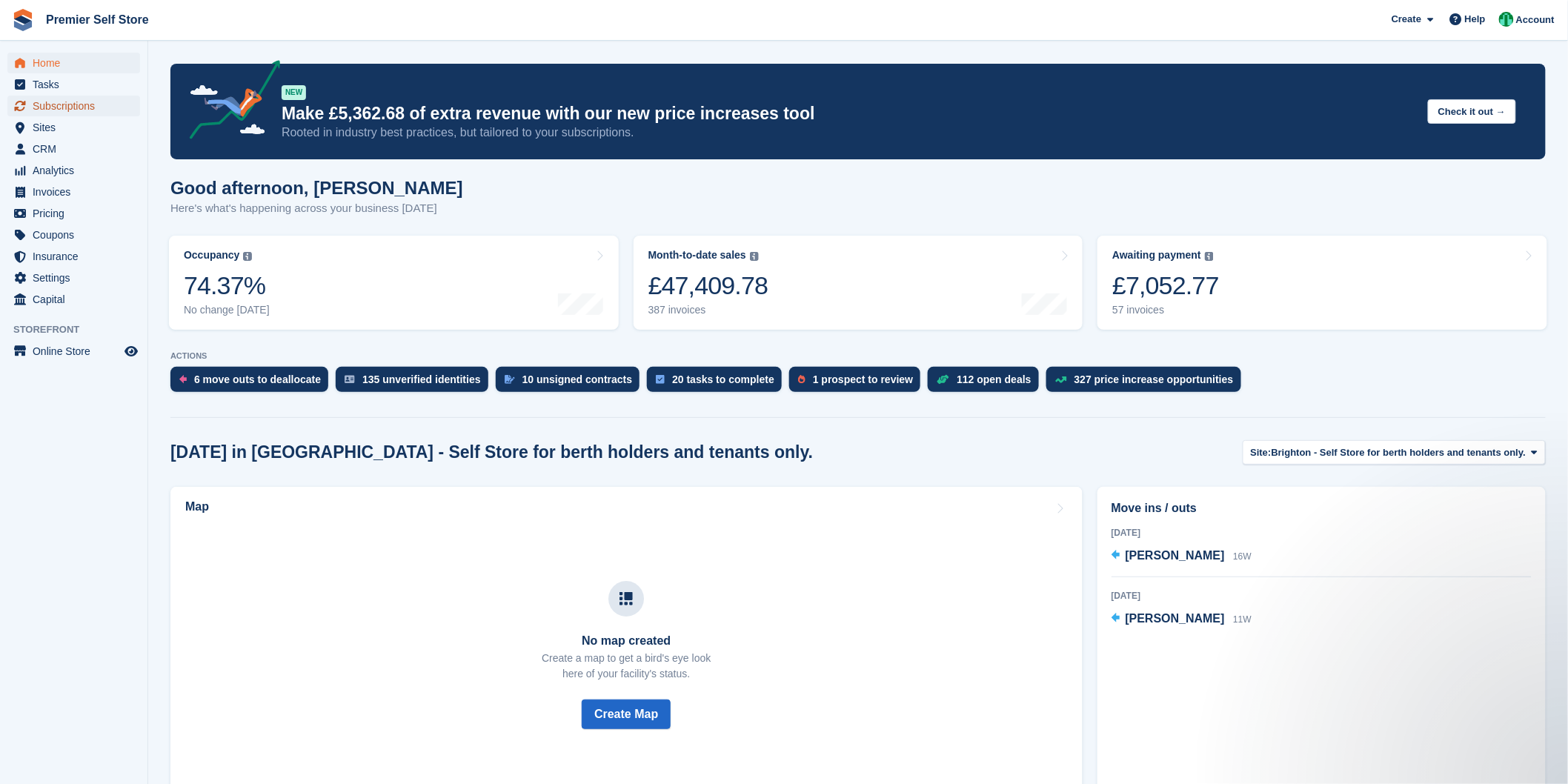
click at [49, 102] on span "Subscriptions" at bounding box center [78, 105] width 89 height 21
